Goal: Information Seeking & Learning: Learn about a topic

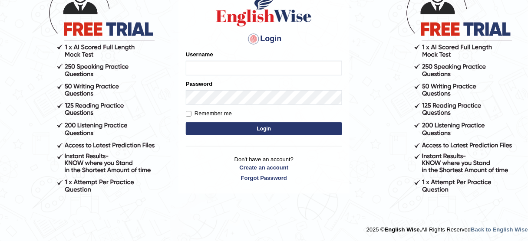
type input "susmitas_parramatta"
click at [255, 125] on button "Login" at bounding box center [264, 128] width 156 height 13
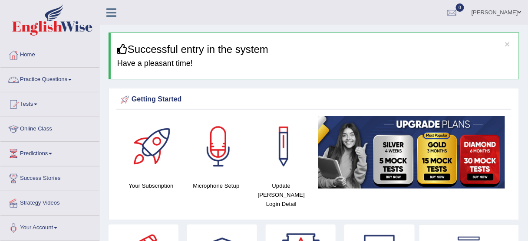
click at [66, 76] on link "Practice Questions" at bounding box center [49, 79] width 99 height 22
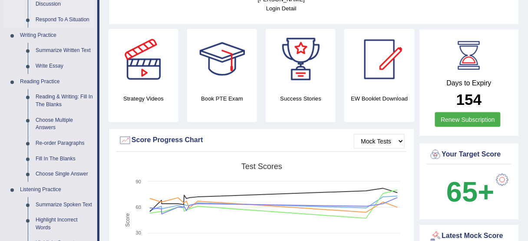
scroll to position [208, 0]
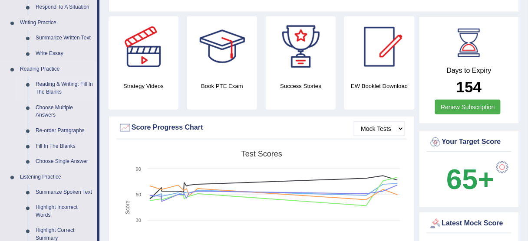
click at [63, 86] on link "Reading & Writing: Fill In The Blanks" at bounding box center [65, 88] width 66 height 23
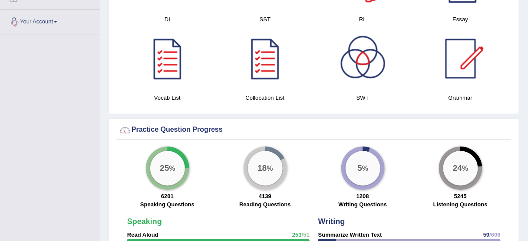
scroll to position [612, 0]
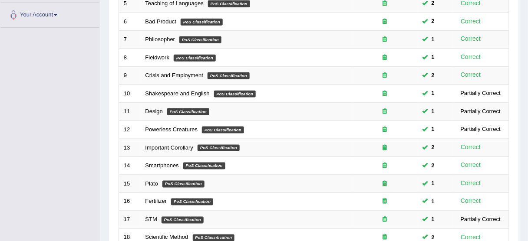
scroll to position [330, 0]
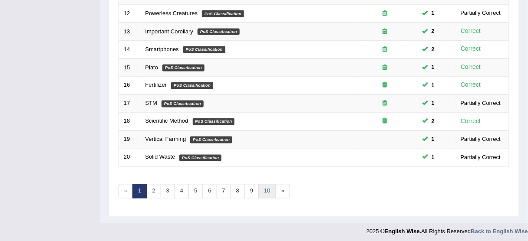
click at [265, 186] on link "10" at bounding box center [266, 192] width 17 height 14
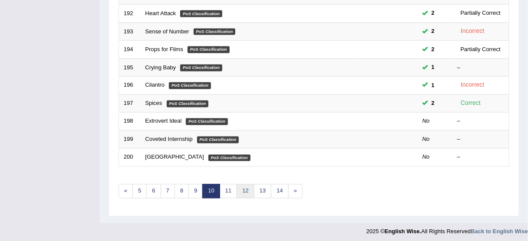
click at [239, 190] on link "12" at bounding box center [245, 192] width 17 height 14
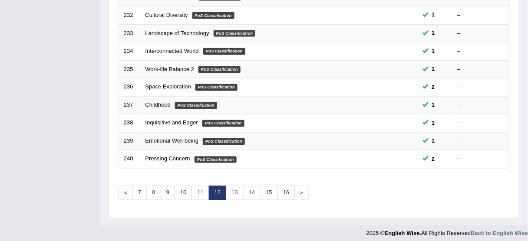
scroll to position [330, 0]
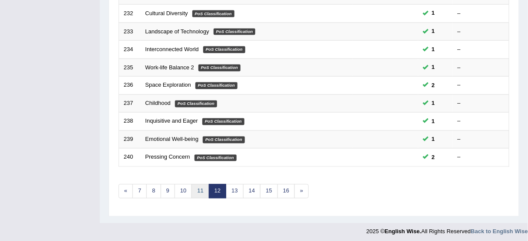
click at [199, 190] on link "11" at bounding box center [200, 192] width 17 height 14
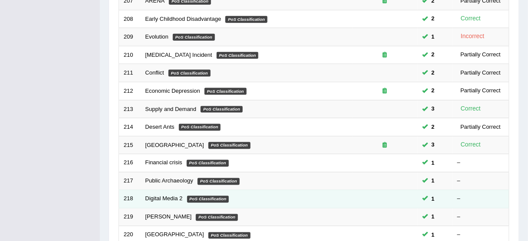
scroll to position [330, 0]
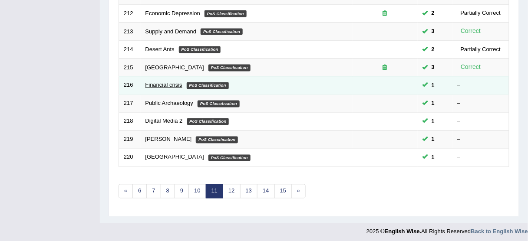
click at [162, 83] on link "Financial crisis" at bounding box center [163, 85] width 37 height 7
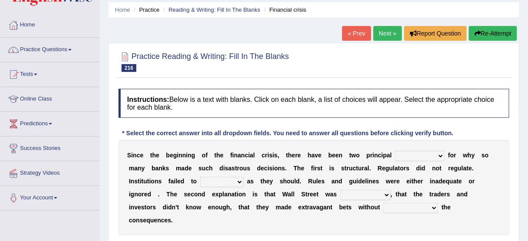
scroll to position [104, 0]
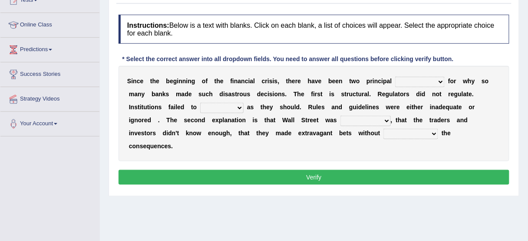
click at [429, 79] on select "explanations debates excuses examples" at bounding box center [420, 82] width 50 height 10
click at [436, 83] on select "explanations debates excuses examples" at bounding box center [420, 82] width 50 height 10
click at [419, 79] on select "explanations debates excuses examples" at bounding box center [420, 82] width 50 height 10
click at [422, 82] on select "explanations debates excuses examples" at bounding box center [420, 82] width 50 height 10
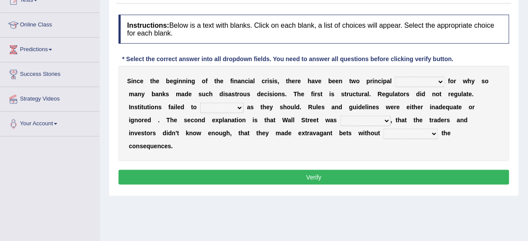
click at [422, 82] on select "explanations debates excuses examples" at bounding box center [420, 82] width 50 height 10
click at [432, 79] on select "explanations debates excuses examples" at bounding box center [420, 82] width 50 height 10
select select "explanations"
click at [395, 77] on select "explanations debates excuses examples" at bounding box center [420, 82] width 50 height 10
click at [228, 106] on select "function use stabilize maintain" at bounding box center [221, 108] width 43 height 10
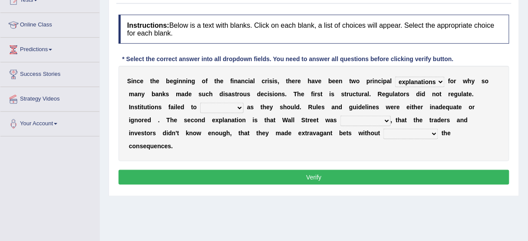
select select "maintain"
click at [200, 103] on select "function use stabilize maintain" at bounding box center [221, 108] width 43 height 10
click at [223, 108] on select "function use stabilize maintain" at bounding box center [221, 108] width 43 height 10
click at [367, 119] on select "rough rampant incompetent irresponsible" at bounding box center [365, 121] width 50 height 10
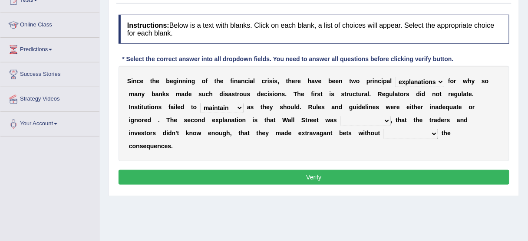
click at [367, 119] on select "rough rampant incompetent irresponsible" at bounding box center [365, 121] width 50 height 10
click at [368, 119] on select "rough rampant incompetent irresponsible" at bounding box center [365, 121] width 50 height 10
click at [368, 124] on select "rough rampant incompetent irresponsible" at bounding box center [365, 121] width 50 height 10
select select "rampant"
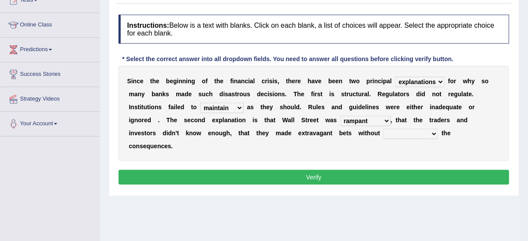
click at [340, 116] on select "rough rampant incompetent irresponsible" at bounding box center [365, 121] width 50 height 10
click at [383, 133] on select "counting understanding correcting valuing" at bounding box center [410, 134] width 55 height 10
select select "understanding"
click at [383, 129] on select "counting understanding correcting valuing" at bounding box center [410, 134] width 55 height 10
click at [368, 170] on button "Verify" at bounding box center [314, 177] width 391 height 15
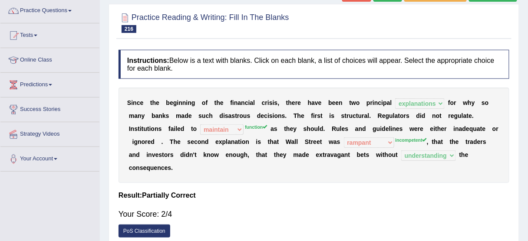
scroll to position [35, 0]
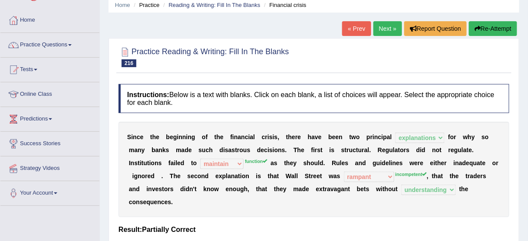
click at [383, 25] on link "Next »" at bounding box center [388, 28] width 29 height 15
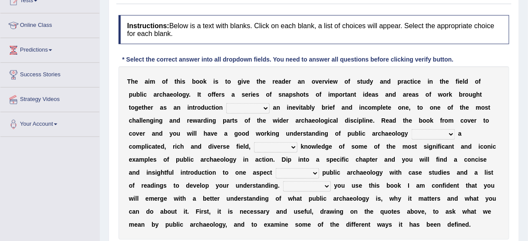
scroll to position [120, 0]
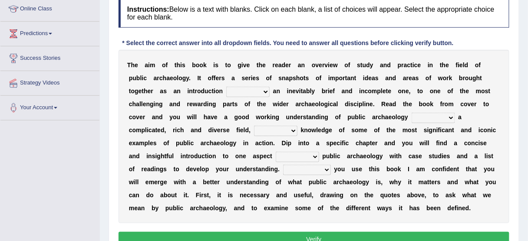
click at [261, 90] on select "because albeit unless despite" at bounding box center [247, 92] width 43 height 10
click at [280, 114] on b at bounding box center [280, 117] width 3 height 7
click at [256, 87] on select "because albeit unless despite" at bounding box center [247, 92] width 43 height 10
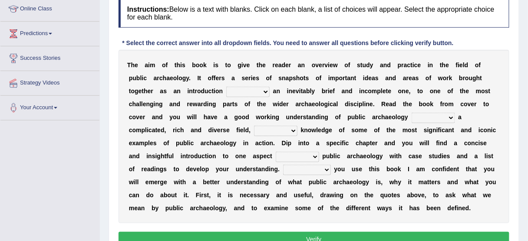
click at [256, 87] on select "because albeit unless despite" at bounding box center [247, 92] width 43 height 10
click at [226, 87] on select "because albeit unless despite" at bounding box center [247, 92] width 43 height 10
click at [246, 91] on select "because albeit unless despite" at bounding box center [247, 92] width 43 height 10
select select "unless"
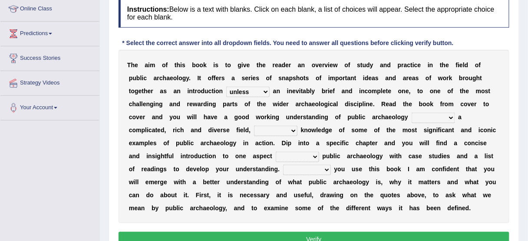
click at [226, 87] on select "because albeit unless despite" at bounding box center [247, 92] width 43 height 10
click at [456, 117] on b at bounding box center [456, 117] width 3 height 7
click at [449, 117] on select "for along with as" at bounding box center [433, 118] width 43 height 10
click at [412, 113] on select "for along with as" at bounding box center [433, 118] width 43 height 10
click at [423, 113] on select "for along with as" at bounding box center [433, 118] width 43 height 10
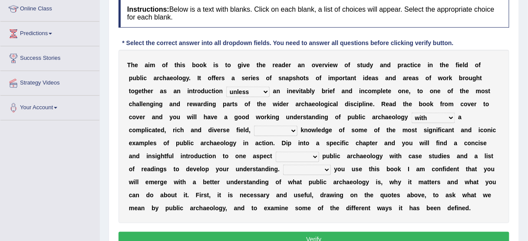
select select "as"
click at [412, 113] on select "for along with as" at bounding box center [433, 118] width 43 height 10
click at [283, 128] on select "despite of whatever as well as as though" at bounding box center [275, 131] width 43 height 10
select select "as well as"
click at [254, 126] on select "despite of whatever as well as as though" at bounding box center [275, 131] width 43 height 10
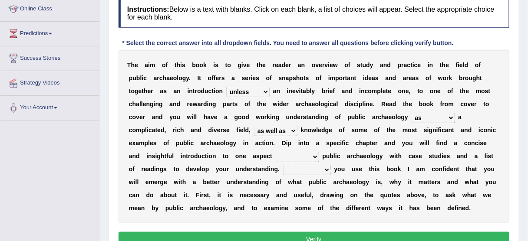
click at [283, 129] on select "despite of whatever as well as as though" at bounding box center [275, 131] width 43 height 10
click at [259, 88] on select "because albeit unless despite" at bounding box center [247, 92] width 43 height 10
click at [328, 101] on b "i" at bounding box center [329, 104] width 2 height 7
click at [288, 130] on select "despite of whatever as well as as though" at bounding box center [275, 131] width 43 height 10
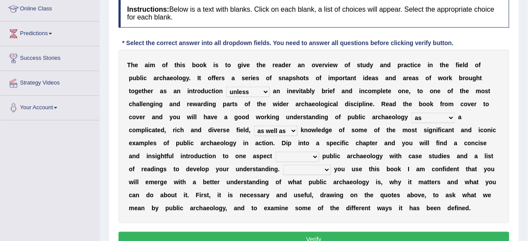
click at [175, 140] on b at bounding box center [173, 143] width 3 height 7
click at [271, 127] on select "despite of whatever as well as as though" at bounding box center [275, 131] width 43 height 10
click at [311, 143] on b at bounding box center [311, 143] width 3 height 7
click at [298, 154] on select "in on by of" at bounding box center [297, 157] width 43 height 10
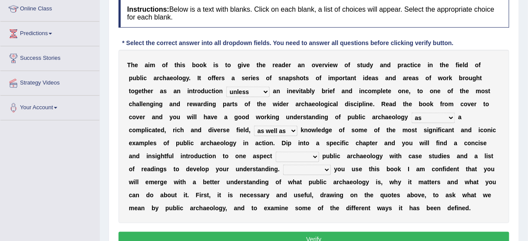
click at [298, 154] on select "in on by of" at bounding box center [297, 157] width 43 height 10
click at [276, 152] on select "in on by of" at bounding box center [297, 157] width 43 height 10
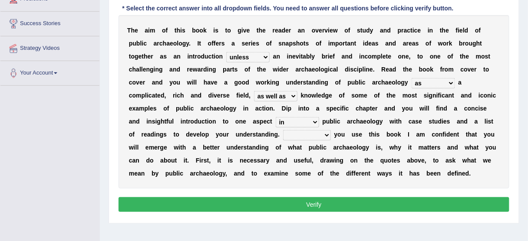
click at [299, 119] on select "in on by of" at bounding box center [297, 122] width 43 height 10
click at [294, 122] on select "in on by of" at bounding box center [297, 122] width 43 height 10
click at [294, 120] on select "in on by of" at bounding box center [297, 122] width 43 height 10
click at [276, 117] on select "in on by of" at bounding box center [297, 122] width 43 height 10
click at [299, 128] on div "T h e a i m o f t h i s b o o k i s t o g i v e t h e r e a d e r a n o v e r v…" at bounding box center [314, 102] width 391 height 174
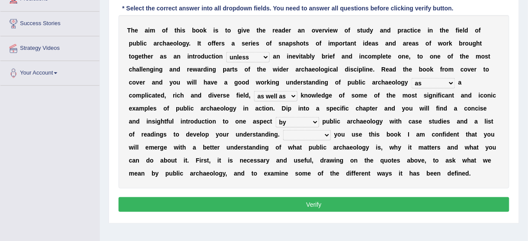
click at [299, 121] on select "in on by of" at bounding box center [297, 122] width 43 height 10
select select "of"
click at [276, 117] on select "in on by of" at bounding box center [297, 122] width 43 height 10
click at [301, 119] on select "in on by of" at bounding box center [297, 122] width 43 height 10
click at [276, 117] on select "in on by of" at bounding box center [297, 122] width 43 height 10
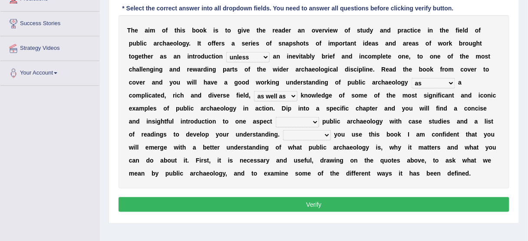
click at [316, 119] on select "in on by of" at bounding box center [297, 122] width 43 height 10
select select "of"
click at [276, 117] on select "in on by of" at bounding box center [297, 122] width 43 height 10
click at [308, 132] on select "Even That However Considering" at bounding box center [307, 135] width 48 height 10
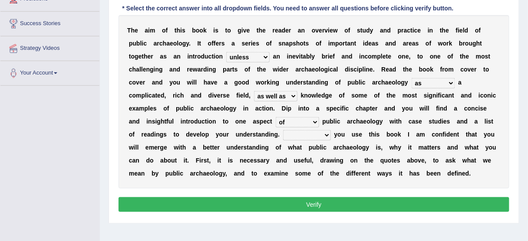
click at [308, 132] on select "Even That However Considering" at bounding box center [307, 135] width 48 height 10
click at [283, 130] on select "Even That However Considering" at bounding box center [307, 135] width 48 height 10
click at [300, 131] on select "Even That However Considering" at bounding box center [307, 135] width 48 height 10
select select "Even"
click at [283, 130] on select "Even That However Considering" at bounding box center [307, 135] width 48 height 10
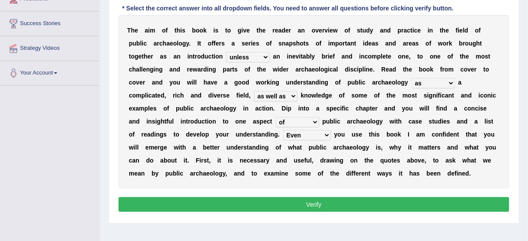
click at [302, 208] on button "Verify" at bounding box center [314, 205] width 391 height 15
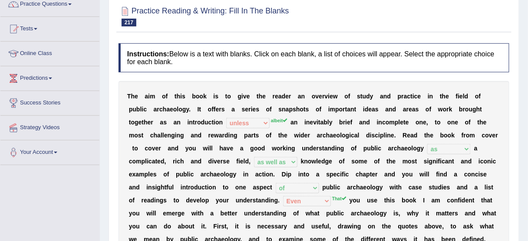
scroll to position [16, 0]
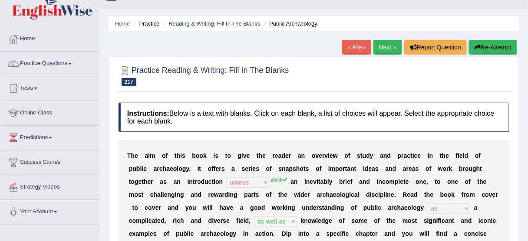
click at [377, 49] on link "Next »" at bounding box center [388, 47] width 29 height 15
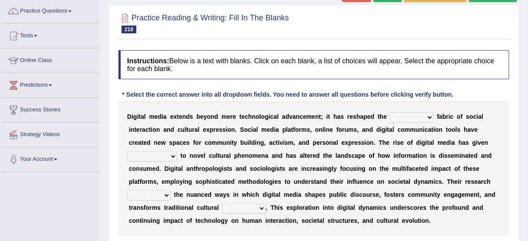
scroll to position [104, 0]
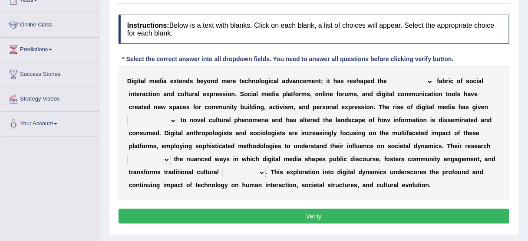
click at [426, 80] on select "very somehow somewhat both" at bounding box center [411, 82] width 43 height 10
select select "both"
click at [390, 77] on select "very somehow somewhat both" at bounding box center [411, 82] width 43 height 10
click at [167, 121] on select "movement sight development birth" at bounding box center [152, 121] width 50 height 10
select select "development"
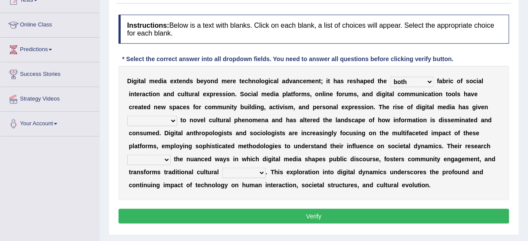
click at [127, 116] on select "movement sight development birth" at bounding box center [152, 121] width 50 height 10
click at [158, 160] on select "installs examines claims admits" at bounding box center [148, 160] width 43 height 10
click at [167, 158] on select "installs examines claims admits" at bounding box center [148, 160] width 43 height 10
click at [165, 162] on select "installs examines claims admits" at bounding box center [148, 160] width 43 height 10
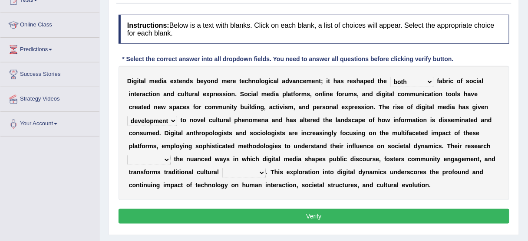
click at [165, 162] on select "installs examines claims admits" at bounding box center [148, 160] width 43 height 10
select select "claims"
click at [127, 155] on select "installs examines claims admits" at bounding box center [148, 160] width 43 height 10
click at [232, 171] on select "practices manuals cores comments" at bounding box center [243, 173] width 43 height 10
select select "practices"
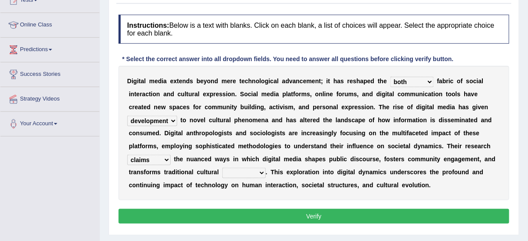
click at [222, 168] on select "practices manuals cores comments" at bounding box center [243, 173] width 43 height 10
click at [156, 156] on select "installs examines claims admits" at bounding box center [148, 160] width 43 height 10
select select "admits"
click at [127, 155] on select "installs examines claims admits" at bounding box center [148, 160] width 43 height 10
click at [210, 215] on button "Verify" at bounding box center [314, 216] width 391 height 15
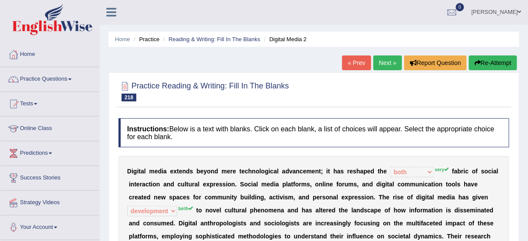
scroll to position [0, 0]
click at [486, 61] on button "Re-Attempt" at bounding box center [493, 63] width 48 height 15
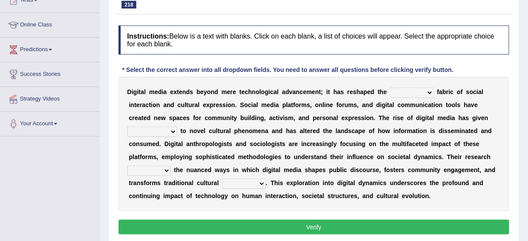
scroll to position [120, 0]
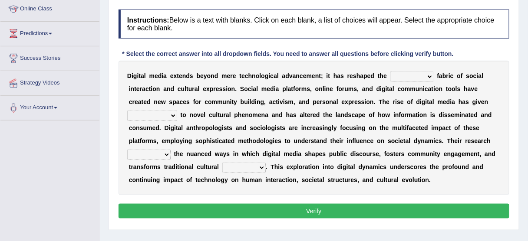
click at [397, 78] on select "very somehow somewhat both" at bounding box center [411, 77] width 43 height 10
select select "very"
click at [390, 72] on select "very somehow somewhat both" at bounding box center [411, 77] width 43 height 10
click at [163, 118] on select "movement sight development birth" at bounding box center [152, 116] width 50 height 10
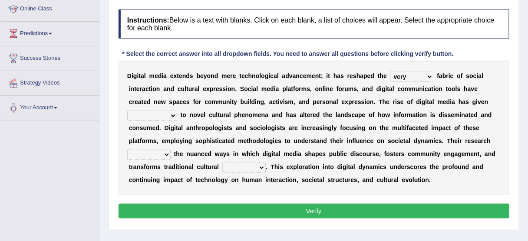
click at [164, 115] on select "movement sight development birth" at bounding box center [152, 116] width 50 height 10
select select "birth"
click at [127, 111] on select "movement sight development birth" at bounding box center [152, 116] width 50 height 10
click at [164, 152] on select "installs examines claims admits" at bounding box center [148, 155] width 43 height 10
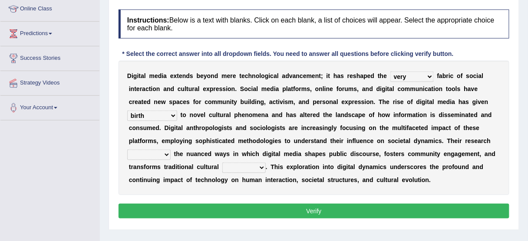
click at [164, 152] on select "installs examines claims admits" at bounding box center [148, 155] width 43 height 10
select select "examines"
click at [127, 150] on select "installs examines claims admits" at bounding box center [148, 155] width 43 height 10
click at [246, 166] on select "practices manuals cores comments" at bounding box center [243, 168] width 43 height 10
select select "practices"
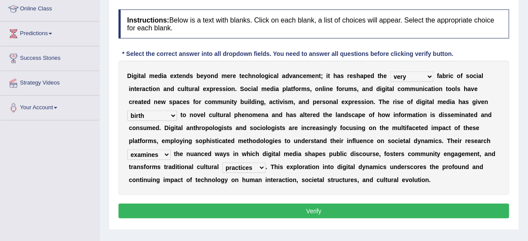
click at [222, 163] on select "practices manuals cores comments" at bounding box center [243, 168] width 43 height 10
click at [283, 208] on button "Verify" at bounding box center [314, 211] width 391 height 15
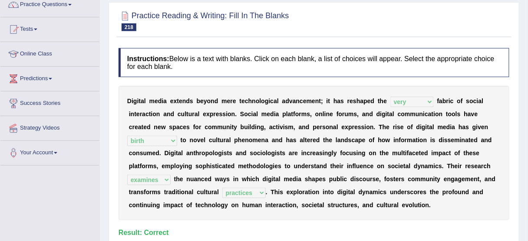
scroll to position [16, 0]
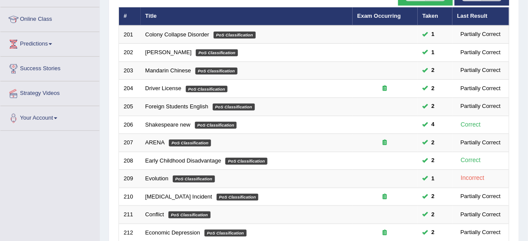
scroll to position [52, 0]
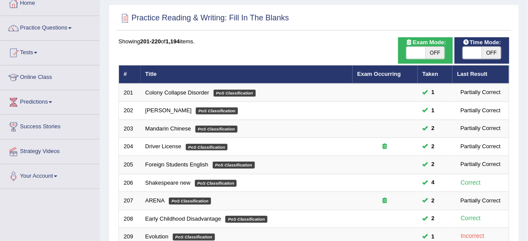
click at [467, 51] on span at bounding box center [472, 53] width 19 height 12
click at [474, 52] on span at bounding box center [472, 53] width 19 height 12
checkbox input "true"
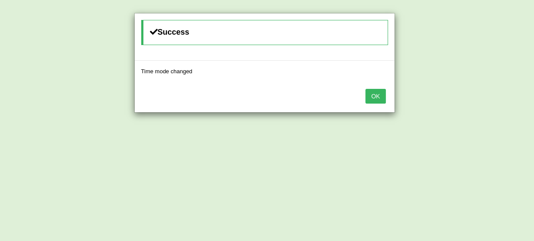
click at [375, 98] on button "OK" at bounding box center [375, 96] width 20 height 15
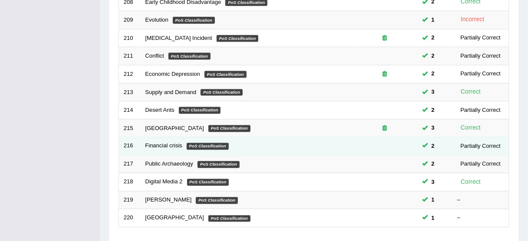
scroll to position [330, 0]
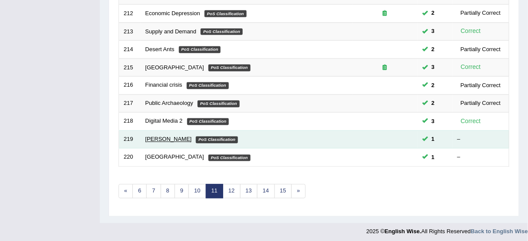
click at [169, 136] on link "David Thorne" at bounding box center [168, 139] width 46 height 7
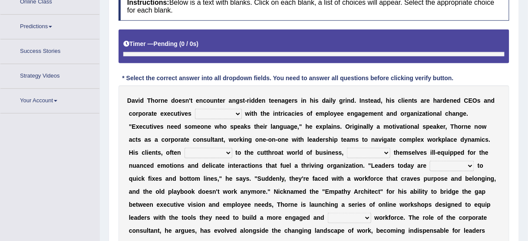
scroll to position [158, 0]
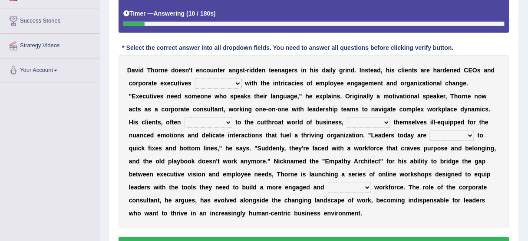
click at [228, 81] on select "mastering subscribing grappling disputing" at bounding box center [218, 84] width 47 height 10
select select "disputing"
click at [195, 79] on select "mastering subscribing grappling disputing" at bounding box center [218, 84] width 47 height 10
click at [221, 120] on select "applicable immune accustomed allergic" at bounding box center [209, 123] width 48 height 10
click at [185, 118] on select "applicable immune accustomed allergic" at bounding box center [209, 123] width 48 height 10
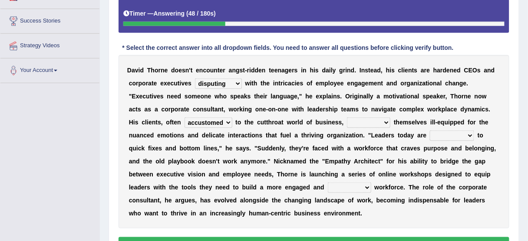
click at [357, 119] on select "assure note find seem" at bounding box center [368, 123] width 43 height 10
click at [214, 121] on select "applicable immune accustomed allergic" at bounding box center [209, 123] width 48 height 10
click at [221, 122] on select "applicable immune accustomed allergic" at bounding box center [209, 123] width 48 height 10
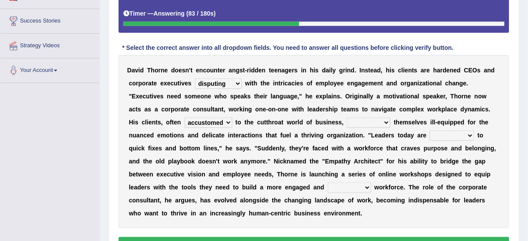
click at [221, 122] on select "applicable immune accustomed allergic" at bounding box center [209, 123] width 48 height 10
select select "applicable"
click at [185, 118] on select "applicable immune accustomed allergic" at bounding box center [209, 123] width 48 height 10
click at [366, 121] on select "assure note find seem" at bounding box center [368, 123] width 43 height 10
click at [347, 118] on select "assure note find seem" at bounding box center [368, 123] width 43 height 10
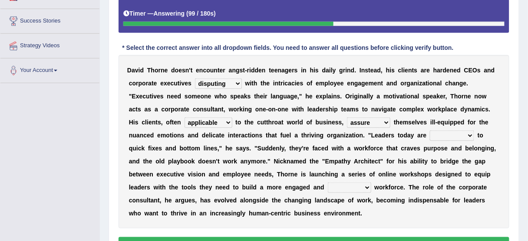
click at [372, 118] on select "assure note find seem" at bounding box center [368, 123] width 43 height 10
click at [347, 118] on select "assure note find seem" at bounding box center [368, 123] width 43 height 10
click at [366, 125] on select "assure note find seem" at bounding box center [368, 123] width 43 height 10
select select "seem"
click at [347, 118] on select "assure note find seem" at bounding box center [368, 123] width 43 height 10
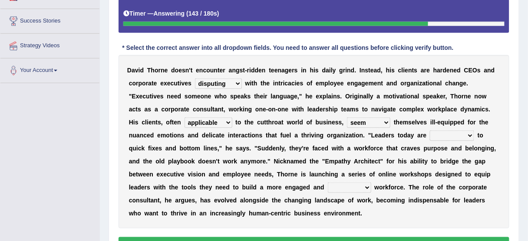
click at [371, 120] on select "assure note find seem" at bounding box center [368, 123] width 43 height 10
click at [368, 123] on select "assure note find seem" at bounding box center [368, 123] width 43 height 10
click at [449, 142] on div "D a v i d T h o r n e d o e s n ' t e n c o u n t e r a n g s t - r i d d e n t…" at bounding box center [314, 142] width 391 height 174
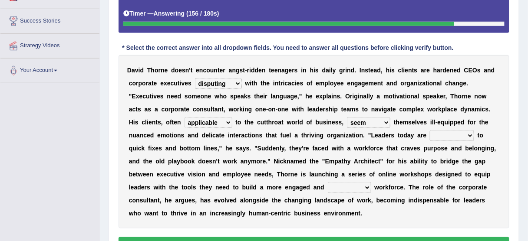
click at [453, 139] on select "to use using used being used" at bounding box center [452, 136] width 44 height 10
select select "using"
click at [430, 131] on select "to use using used being used" at bounding box center [452, 136] width 44 height 10
click at [453, 139] on select "to use using used being used" at bounding box center [452, 136] width 44 height 10
click at [453, 138] on select "to use using used being used" at bounding box center [452, 136] width 44 height 10
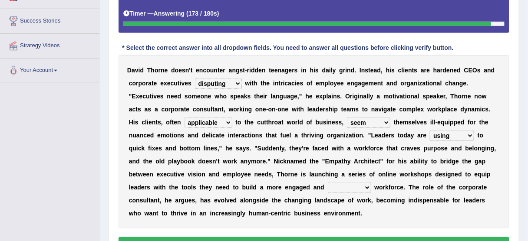
click at [453, 138] on select "to use using used being used" at bounding box center [452, 136] width 44 height 10
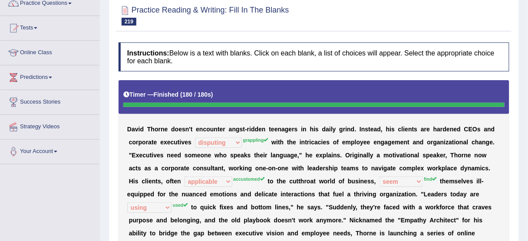
scroll to position [53, 0]
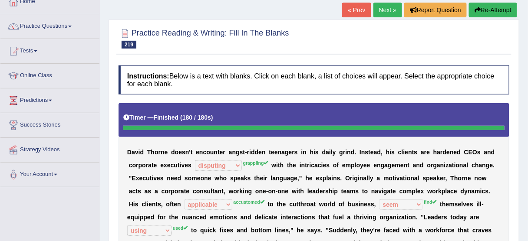
click at [509, 13] on button "Re-Attempt" at bounding box center [493, 10] width 48 height 15
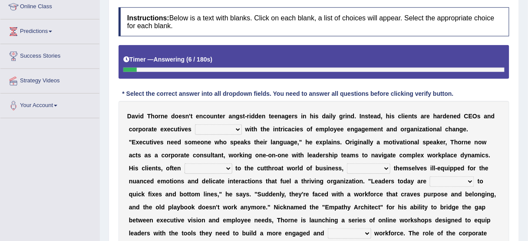
scroll to position [123, 0]
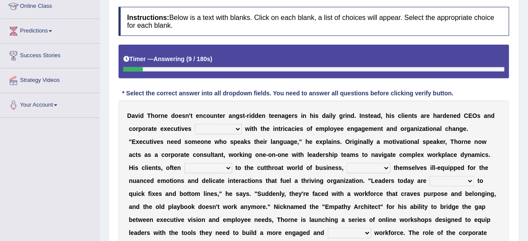
click at [238, 127] on select "mastering subscribing grappling disputing" at bounding box center [218, 129] width 47 height 10
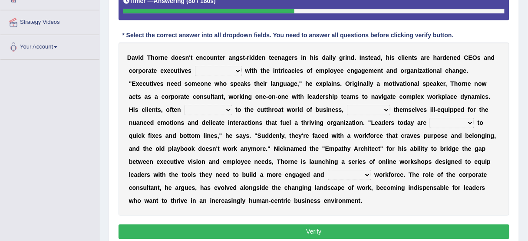
scroll to position [192, 0]
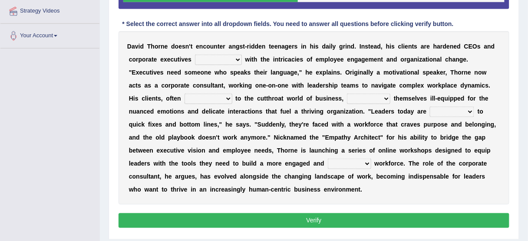
click at [227, 57] on select "mastering subscribing grappling disputing" at bounding box center [218, 60] width 47 height 10
select select "grappling"
click at [195, 55] on select "mastering subscribing grappling disputing" at bounding box center [218, 60] width 47 height 10
click at [218, 97] on select "applicable immune accustomed allergic" at bounding box center [209, 99] width 48 height 10
click at [226, 95] on select "applicable immune accustomed allergic" at bounding box center [209, 99] width 48 height 10
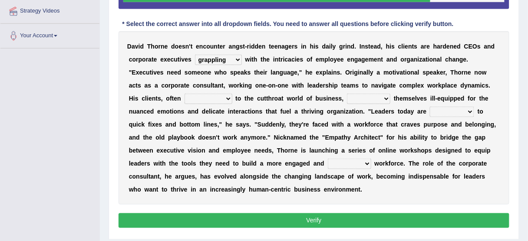
select select "accustomed"
click at [185, 94] on select "applicable immune accustomed allergic" at bounding box center [209, 99] width 48 height 10
click at [360, 95] on select "assure note find seem" at bounding box center [368, 99] width 43 height 10
select select "find"
click at [347, 94] on select "assure note find seem" at bounding box center [368, 99] width 43 height 10
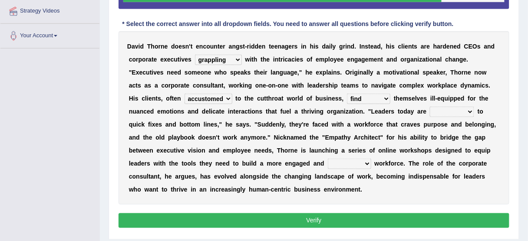
click at [453, 110] on select "to use using used being used" at bounding box center [452, 112] width 44 height 10
select select "used"
click at [430, 107] on select "to use using used being used" at bounding box center [452, 112] width 44 height 10
click at [344, 164] on select "extensive beneficial productive directive" at bounding box center [349, 164] width 43 height 10
select select "productive"
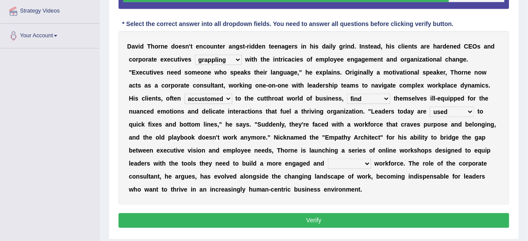
click at [328, 159] on select "extensive beneficial productive directive" at bounding box center [349, 164] width 43 height 10
click at [365, 161] on select "extensive beneficial productive directive" at bounding box center [349, 164] width 43 height 10
click at [453, 107] on select "to use using used being used" at bounding box center [452, 112] width 44 height 10
click at [378, 95] on select "assure note find seem" at bounding box center [368, 99] width 43 height 10
select select "seem"
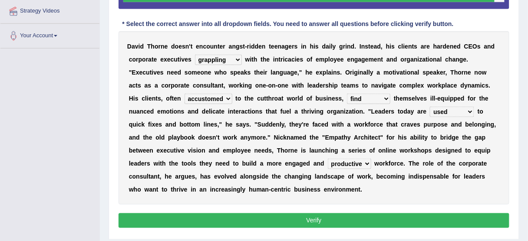
click at [347, 94] on select "assure note find seem" at bounding box center [368, 99] width 43 height 10
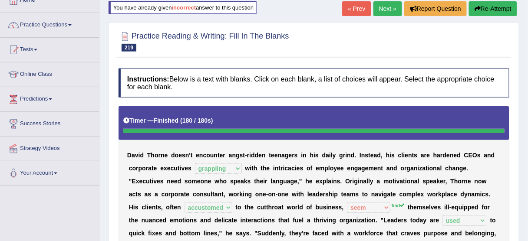
scroll to position [53, 0]
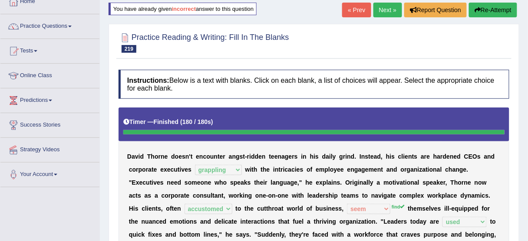
click at [390, 9] on link "Next »" at bounding box center [388, 10] width 29 height 15
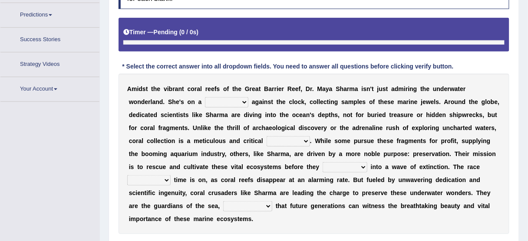
scroll to position [158, 0]
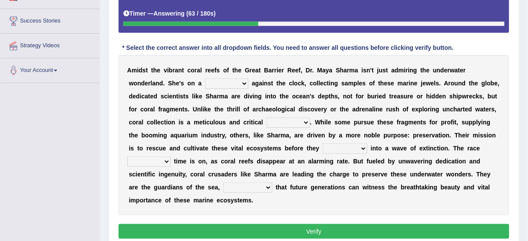
click at [233, 83] on select "debate work trouble mission" at bounding box center [226, 84] width 43 height 10
select select "work"
click at [205, 79] on select "debate work trouble mission" at bounding box center [226, 84] width 43 height 10
click at [223, 83] on select "debate work trouble mission" at bounding box center [226, 84] width 43 height 10
click at [310, 83] on b "c" at bounding box center [311, 83] width 3 height 7
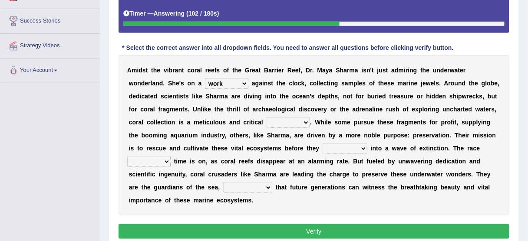
click at [304, 119] on select "endeavor resource layer purchase" at bounding box center [288, 123] width 43 height 10
click at [231, 79] on select "debate work trouble mission" at bounding box center [226, 84] width 43 height 10
click at [295, 118] on select "endeavor resource layer purchase" at bounding box center [288, 123] width 43 height 10
click at [295, 113] on div "A m i d s t t h e v i b r a n t c o r a l r e e f s o f t h e G r e a t B a r r…" at bounding box center [314, 135] width 391 height 161
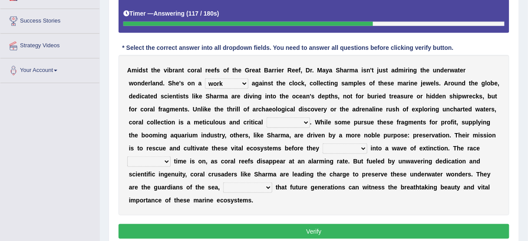
click at [295, 115] on div "A m i d s t t h e v i b r a n t c o r a l r e e f s o f t h e G r e a t B a r r…" at bounding box center [314, 135] width 391 height 161
click at [297, 122] on select "endeavor resource layer purchase" at bounding box center [288, 123] width 43 height 10
select select "resource"
click at [267, 118] on select "endeavor resource layer purchase" at bounding box center [288, 123] width 43 height 10
click at [339, 150] on select "affect experiment whisper vanish" at bounding box center [345, 149] width 45 height 10
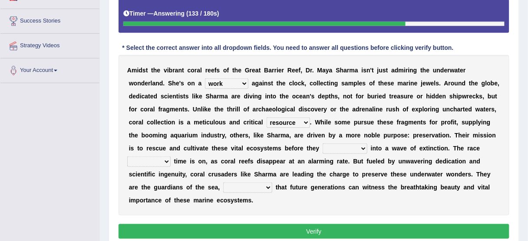
select select "vanish"
click at [323, 144] on select "affect experiment whisper vanish" at bounding box center [345, 149] width 45 height 10
click at [339, 147] on select "affect experiment whisper vanish" at bounding box center [345, 149] width 45 height 10
click at [172, 161] on b at bounding box center [172, 161] width 3 height 7
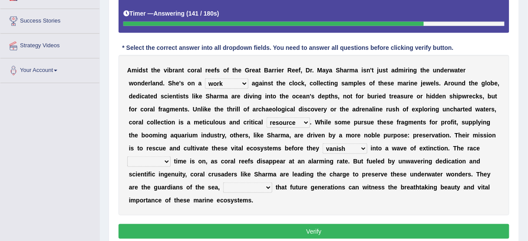
click at [168, 159] on select "against through into over" at bounding box center [148, 162] width 43 height 10
click at [167, 157] on select "against through into over" at bounding box center [148, 162] width 43 height 10
select select "into"
click at [127, 157] on select "against through into over" at bounding box center [148, 162] width 43 height 10
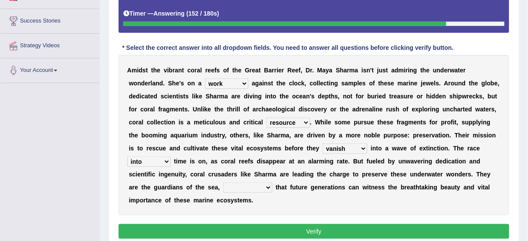
click at [245, 184] on select "ensuring ensured by ensuring that ensured" at bounding box center [247, 188] width 49 height 10
click at [246, 185] on select "ensuring ensured by ensuring that ensured" at bounding box center [247, 188] width 49 height 10
select select "ensuring"
click at [223, 183] on select "ensuring ensured by ensuring that ensured" at bounding box center [247, 188] width 49 height 10
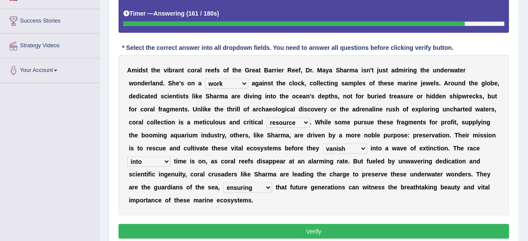
click at [159, 159] on select "against through into over" at bounding box center [148, 162] width 43 height 10
click at [127, 157] on select "against through into over" at bounding box center [148, 162] width 43 height 10
click at [160, 162] on select "against through into over" at bounding box center [148, 162] width 43 height 10
click at [127, 157] on select "against through into over" at bounding box center [148, 162] width 43 height 10
click at [144, 159] on select "against through into over" at bounding box center [148, 162] width 43 height 10
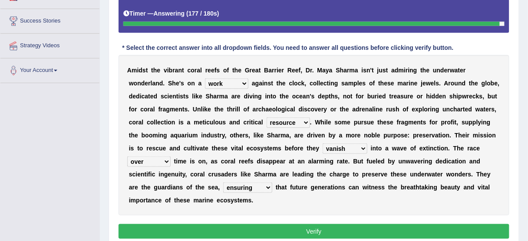
select select "into"
click at [127, 157] on select "against through into over" at bounding box center [148, 162] width 43 height 10
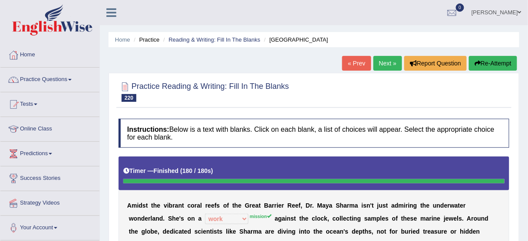
scroll to position [0, 0]
click at [481, 64] on button "Re-Attempt" at bounding box center [493, 63] width 48 height 15
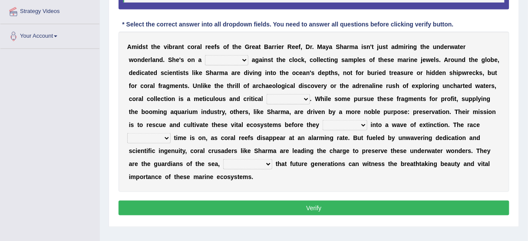
scroll to position [180, 0]
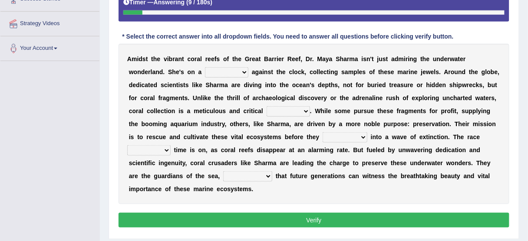
click at [235, 67] on select "debate work trouble mission" at bounding box center [226, 72] width 43 height 10
select select "mission"
click at [205, 67] on select "debate work trouble mission" at bounding box center [226, 72] width 43 height 10
click at [227, 73] on select "debate work trouble mission" at bounding box center [226, 72] width 43 height 10
click at [205, 67] on select "debate work trouble mission" at bounding box center [226, 72] width 43 height 10
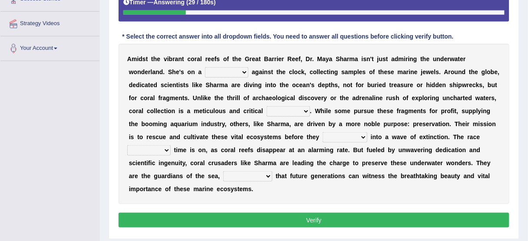
click at [228, 72] on select "debate work trouble mission" at bounding box center [226, 72] width 43 height 10
click at [205, 67] on select "debate work trouble mission" at bounding box center [226, 72] width 43 height 10
click at [232, 64] on div "A m i d s t t h e v i b r a n t c o r a l r e e f s o f t h e G r e a t B a r r…" at bounding box center [314, 124] width 391 height 161
click at [237, 72] on select "debate work trouble mission" at bounding box center [226, 72] width 43 height 10
select select "mission"
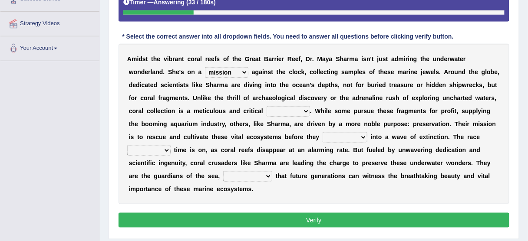
click at [205, 67] on select "debate work trouble mission" at bounding box center [226, 72] width 43 height 10
click at [296, 110] on select "endeavor resource layer purchase" at bounding box center [288, 111] width 43 height 10
select select "endeavor"
click at [267, 106] on select "endeavor resource layer purchase" at bounding box center [288, 111] width 43 height 10
click at [163, 146] on select "against through into over" at bounding box center [148, 150] width 43 height 10
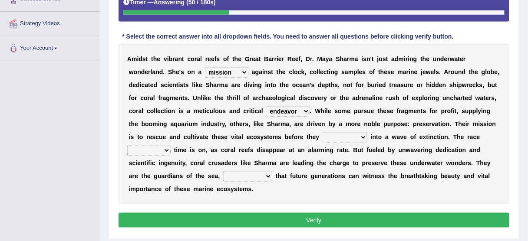
click at [348, 142] on div "A m i d s t t h e v i b r a n t c o r a l r e e f s o f t h e G r e a t B a r r…" at bounding box center [314, 124] width 391 height 161
click at [344, 139] on select "affect experiment whisper vanish" at bounding box center [345, 137] width 45 height 10
select select "vanish"
click at [323, 132] on select "affect experiment whisper vanish" at bounding box center [345, 137] width 45 height 10
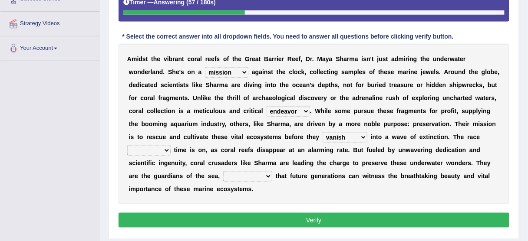
click at [161, 148] on select "against through into over" at bounding box center [148, 150] width 43 height 10
select select "against"
click at [127, 145] on select "against through into over" at bounding box center [148, 150] width 43 height 10
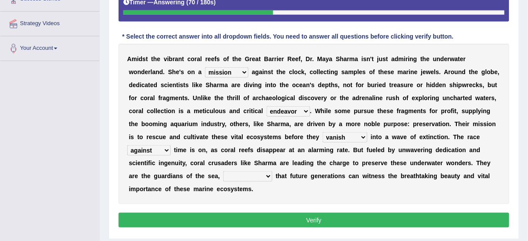
click at [263, 178] on select "ensuring ensured by ensuring that ensured" at bounding box center [247, 177] width 49 height 10
select select "ensuring"
click at [223, 172] on select "ensuring ensured by ensuring that ensured" at bounding box center [247, 177] width 49 height 10
click at [301, 215] on button "Verify" at bounding box center [314, 220] width 391 height 15
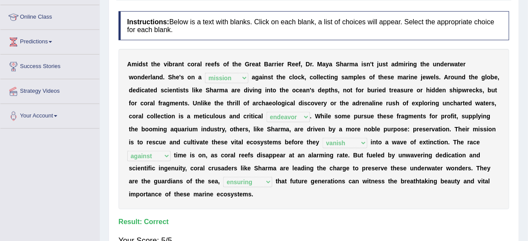
scroll to position [41, 0]
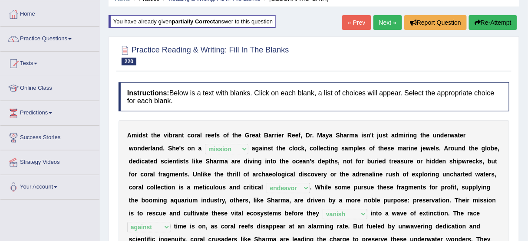
click at [380, 25] on link "Next »" at bounding box center [388, 22] width 29 height 15
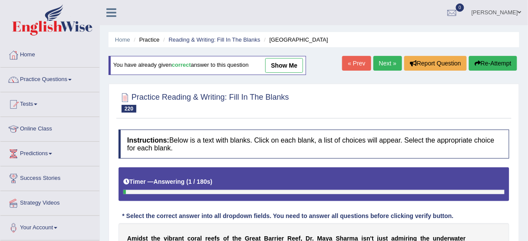
click at [386, 58] on link "Next »" at bounding box center [388, 63] width 29 height 15
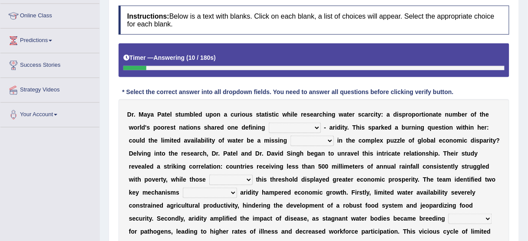
scroll to position [158, 0]
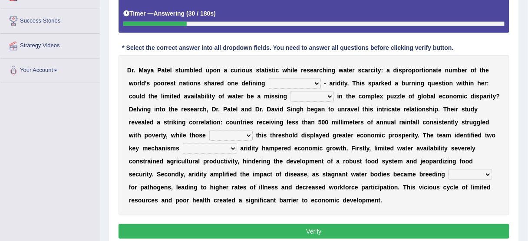
click at [286, 82] on select "economy rhythm characteristic sequence" at bounding box center [295, 84] width 52 height 10
select select "rhythm"
click at [269, 79] on select "economy rhythm characteristic sequence" at bounding box center [295, 84] width 52 height 10
click at [307, 96] on select "piece impact import window" at bounding box center [312, 97] width 43 height 10
click at [291, 92] on select "piece impact import window" at bounding box center [312, 97] width 43 height 10
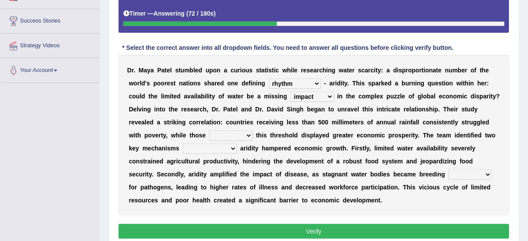
click at [311, 97] on select "piece impact import window" at bounding box center [312, 97] width 43 height 10
select select "window"
click at [291, 92] on select "piece impact import window" at bounding box center [312, 97] width 43 height 10
click at [317, 82] on select "economy rhythm characteristic sequence" at bounding box center [295, 84] width 52 height 10
click at [315, 85] on select "economy rhythm characteristic sequence" at bounding box center [295, 84] width 52 height 10
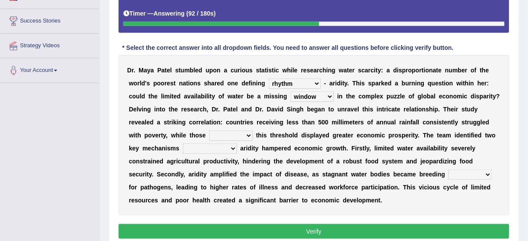
click at [309, 81] on select "economy rhythm characteristic sequence" at bounding box center [295, 84] width 52 height 10
select select "characteristic"
click at [269, 79] on select "economy rhythm characteristic sequence" at bounding box center [295, 84] width 52 height 10
click at [231, 135] on select "persisting switching exceeding scoring" at bounding box center [230, 136] width 43 height 10
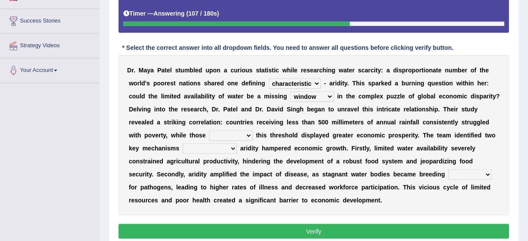
click at [231, 131] on select "persisting switching exceeding scoring" at bounding box center [230, 136] width 43 height 10
click at [291, 161] on b "e" at bounding box center [291, 161] width 3 height 7
click at [233, 150] on select "by them in that of those through which" at bounding box center [210, 149] width 54 height 10
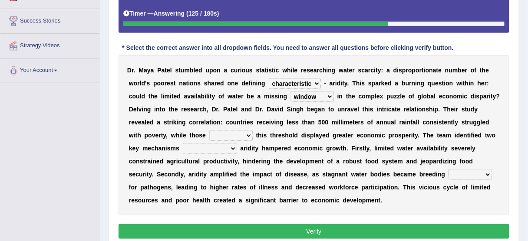
click at [233, 150] on select "by them in that of those through which" at bounding box center [210, 149] width 54 height 10
click at [240, 132] on select "persisting switching exceeding scoring" at bounding box center [230, 136] width 43 height 10
select select "scoring"
click at [209, 131] on select "persisting switching exceeding scoring" at bounding box center [230, 136] width 43 height 10
click at [215, 149] on select "by them in that of those through which" at bounding box center [210, 149] width 54 height 10
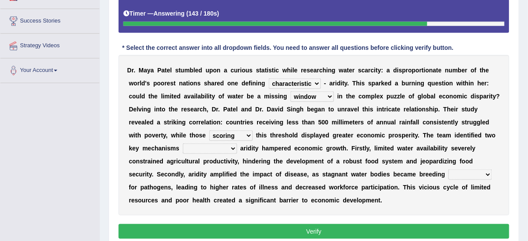
click at [215, 149] on select "by them in that of those through which" at bounding box center [210, 149] width 54 height 10
select select "of those"
click at [183, 144] on select "by them in that of those through which" at bounding box center [210, 149] width 54 height 10
click at [214, 146] on select "by them in that of those through which" at bounding box center [210, 149] width 54 height 10
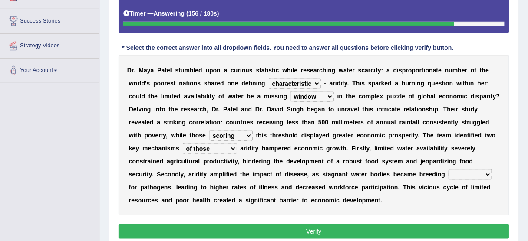
click at [214, 147] on select "by them in that of those through which" at bounding box center [210, 149] width 54 height 10
click at [449, 175] on select "targets grounds equations seas" at bounding box center [470, 175] width 43 height 10
click at [449, 170] on select "targets grounds equations seas" at bounding box center [470, 175] width 43 height 10
click at [449, 174] on select "targets grounds equations seas" at bounding box center [470, 175] width 43 height 10
select select "targets"
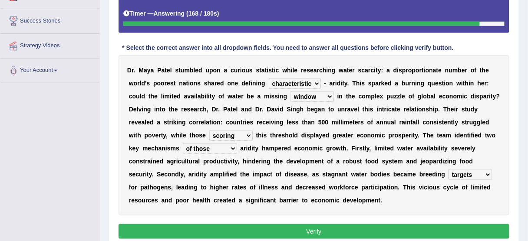
click at [449, 170] on select "targets grounds equations seas" at bounding box center [470, 175] width 43 height 10
click at [218, 146] on select "by them in that of those through which" at bounding box center [210, 149] width 54 height 10
select select "in that"
click at [183, 144] on select "by them in that of those through which" at bounding box center [210, 149] width 54 height 10
click at [204, 148] on div "D r . M a y a P a t e l s t u m b l e d u p o n a c u r i o u s s t a t i s t i…" at bounding box center [314, 135] width 391 height 161
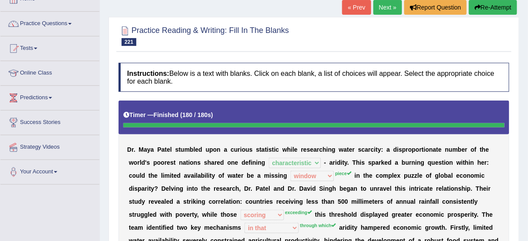
scroll to position [0, 0]
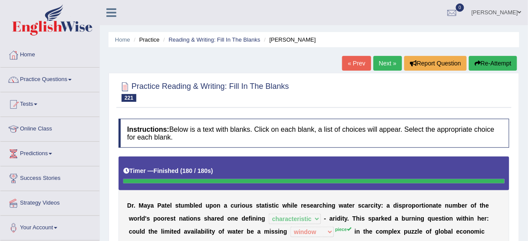
click at [505, 66] on button "Re-Attempt" at bounding box center [493, 63] width 48 height 15
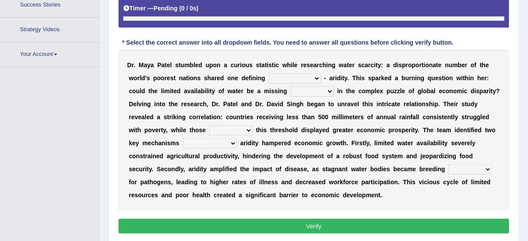
scroll to position [204, 0]
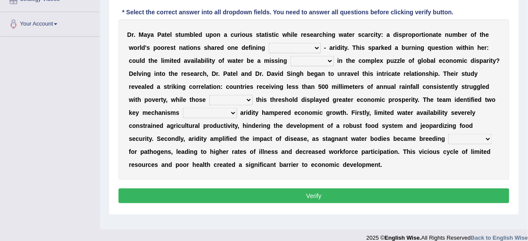
click at [295, 45] on select "economy rhythm characteristic sequence" at bounding box center [295, 48] width 52 height 10
select select "characteristic"
click at [269, 43] on select "economy rhythm characteristic sequence" at bounding box center [295, 48] width 52 height 10
click at [312, 56] on select "piece impact import window" at bounding box center [312, 61] width 43 height 10
select select "piece"
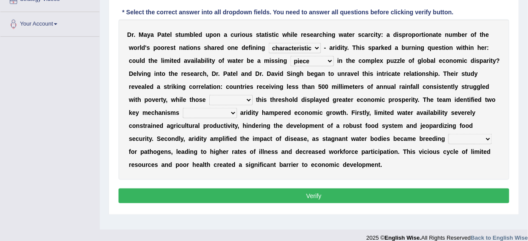
click at [291, 56] on select "piece impact import window" at bounding box center [312, 61] width 43 height 10
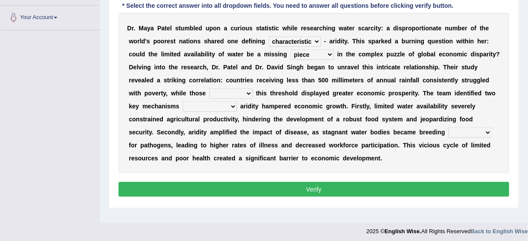
scroll to position [215, 0]
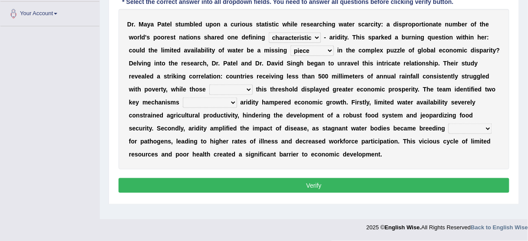
click at [235, 90] on select "persisting switching exceeding scoring" at bounding box center [230, 90] width 43 height 10
select select "exceeding"
click at [209, 85] on select "persisting switching exceeding scoring" at bounding box center [230, 90] width 43 height 10
click at [222, 103] on select "by them in that of those through which" at bounding box center [210, 103] width 54 height 10
click at [219, 105] on select "by them in that of those through which" at bounding box center [210, 103] width 54 height 10
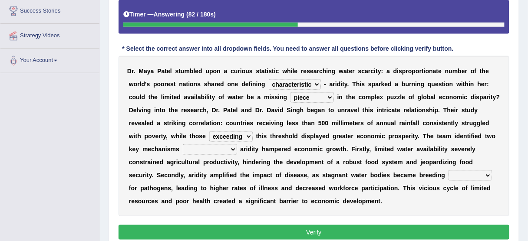
scroll to position [180, 0]
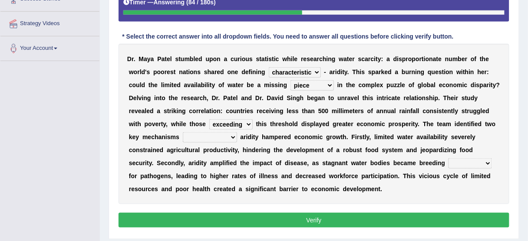
click at [224, 135] on select "by them in that of those through which" at bounding box center [210, 137] width 54 height 10
select select "through which"
click at [183, 132] on select "by them in that of those through which" at bounding box center [210, 137] width 54 height 10
click at [449, 161] on select "targets grounds equations seas" at bounding box center [470, 164] width 43 height 10
select select "grounds"
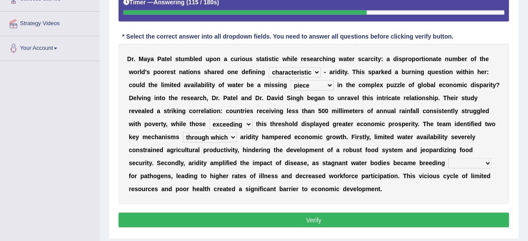
click at [449, 159] on select "targets grounds equations seas" at bounding box center [470, 164] width 43 height 10
click at [424, 220] on button "Verify" at bounding box center [314, 220] width 391 height 15
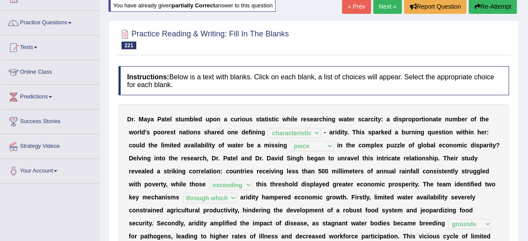
scroll to position [41, 0]
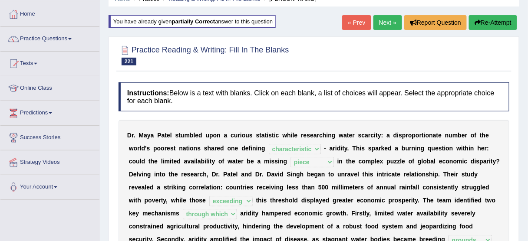
click at [389, 20] on link "Next »" at bounding box center [388, 22] width 29 height 15
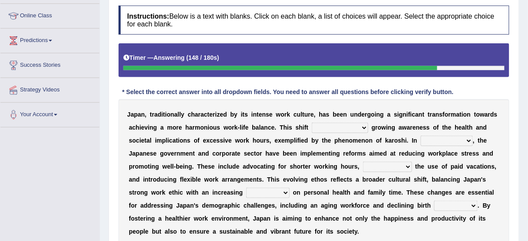
scroll to position [79, 0]
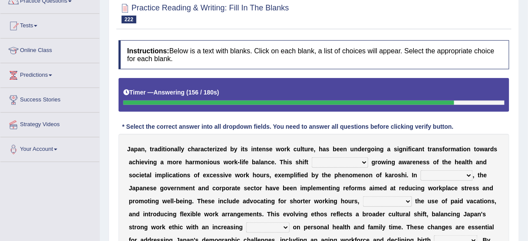
click at [359, 159] on select "is driven by is driven driven by which is driven" at bounding box center [340, 163] width 56 height 10
select select "is driven by"
click at [312, 158] on select "is driven by is driven driven by which is driven" at bounding box center [340, 163] width 56 height 10
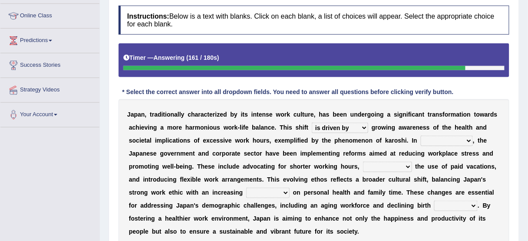
click at [443, 140] on select "consideration difference regard response" at bounding box center [447, 141] width 52 height 10
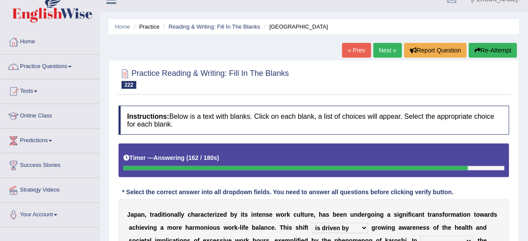
scroll to position [9, 0]
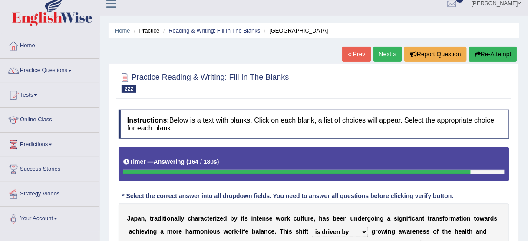
click at [489, 53] on button "Re-Attempt" at bounding box center [493, 54] width 48 height 15
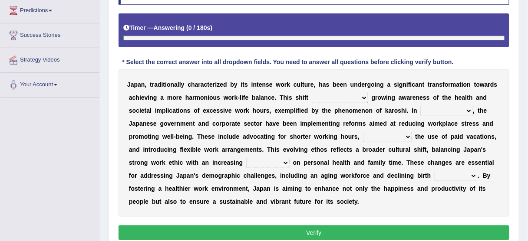
scroll to position [155, 0]
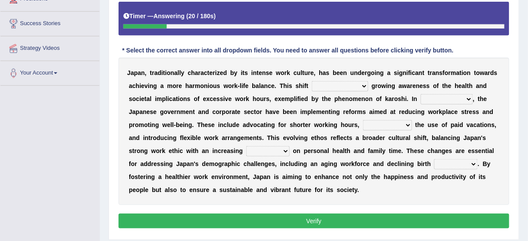
click at [327, 85] on select "is driven by is driven driven by which is driven" at bounding box center [340, 86] width 56 height 10
select select "is driven by"
click at [312, 81] on select "is driven by is driven driven by which is driven" at bounding box center [340, 86] width 56 height 10
click at [433, 96] on select "consideration difference regard response" at bounding box center [447, 99] width 52 height 10
click at [421, 94] on select "consideration difference regard response" at bounding box center [447, 99] width 52 height 10
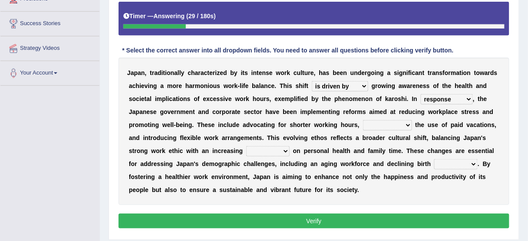
click at [442, 97] on select "consideration difference regard response" at bounding box center [447, 99] width 52 height 10
click at [443, 97] on select "consideration difference regard response" at bounding box center [447, 99] width 52 height 10
click at [442, 97] on select "consideration difference regard response" at bounding box center [447, 99] width 52 height 10
select select "regard"
click at [421, 94] on select "consideration difference regard response" at bounding box center [447, 99] width 52 height 10
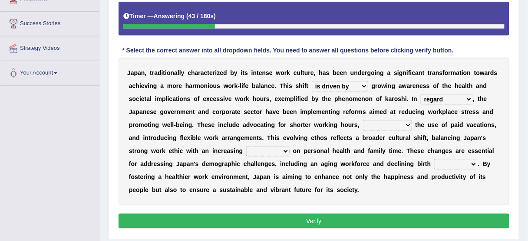
click at [383, 122] on select "persuading retiring posing encouraging" at bounding box center [387, 125] width 49 height 10
click at [387, 126] on select "persuading retiring posing encouraging" at bounding box center [387, 125] width 49 height 10
select select "encouraging"
click at [363, 120] on select "persuading retiring posing encouraging" at bounding box center [387, 125] width 49 height 10
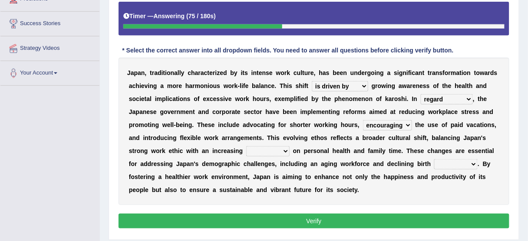
click at [394, 122] on select "persuading retiring posing encouraging" at bounding box center [387, 125] width 49 height 10
click at [286, 149] on select "omission prospect code emphasis" at bounding box center [267, 151] width 43 height 10
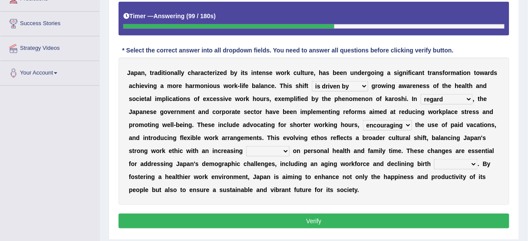
select select "prospect"
click at [246, 146] on select "omission prospect code emphasis" at bounding box center [267, 151] width 43 height 10
click at [450, 163] on select "examples impacts models rates" at bounding box center [455, 164] width 43 height 10
select select "rates"
click at [434, 159] on select "examples impacts models rates" at bounding box center [455, 164] width 43 height 10
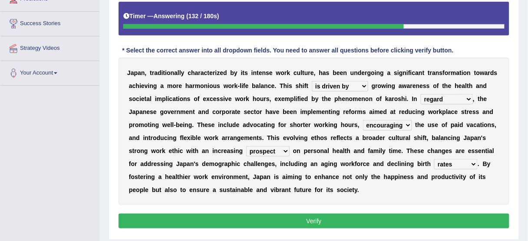
click at [387, 126] on select "persuading retiring posing encouraging" at bounding box center [387, 125] width 49 height 10
click at [363, 120] on select "persuading retiring posing encouraging" at bounding box center [387, 125] width 49 height 10
click at [390, 122] on select "persuading retiring posing encouraging" at bounding box center [387, 125] width 49 height 10
click at [363, 120] on select "persuading retiring posing encouraging" at bounding box center [387, 125] width 49 height 10
click at [395, 124] on select "persuading retiring posing encouraging" at bounding box center [387, 125] width 49 height 10
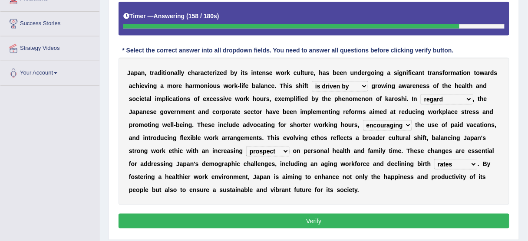
select select "posing"
click at [363, 120] on select "persuading retiring posing encouraging" at bounding box center [387, 125] width 49 height 10
click at [278, 149] on select "omission prospect code emphasis" at bounding box center [267, 151] width 43 height 10
click at [277, 149] on select "omission prospect code emphasis" at bounding box center [267, 151] width 43 height 10
click at [315, 221] on button "Verify" at bounding box center [314, 221] width 391 height 15
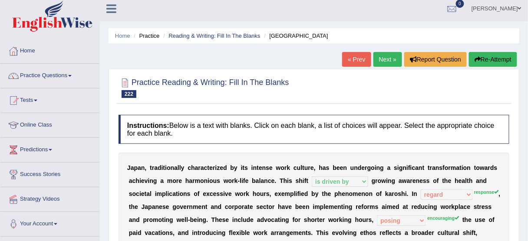
scroll to position [0, 0]
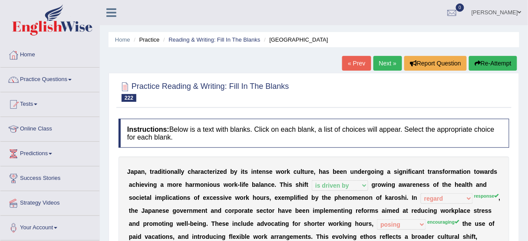
click at [501, 67] on button "Re-Attempt" at bounding box center [493, 63] width 48 height 15
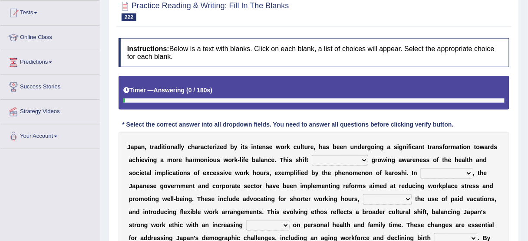
scroll to position [104, 0]
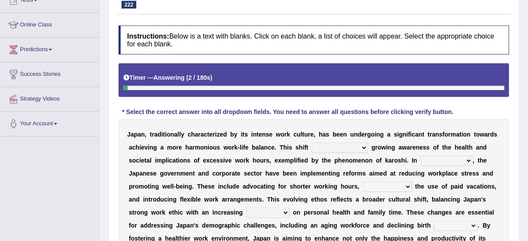
click at [357, 145] on select "is driven by is driven driven by which is driven" at bounding box center [340, 148] width 56 height 10
select select "is driven by"
click at [312, 143] on select "is driven by is driven driven by which is driven" at bounding box center [340, 148] width 56 height 10
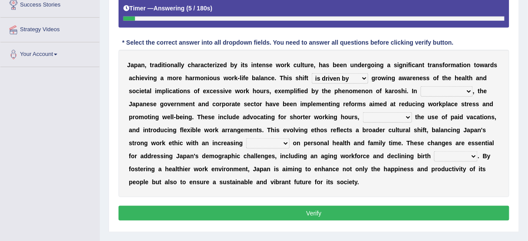
click at [469, 155] on select "examples impacts models rates" at bounding box center [455, 157] width 43 height 10
select select "rates"
click at [434, 152] on select "examples impacts models rates" at bounding box center [455, 157] width 43 height 10
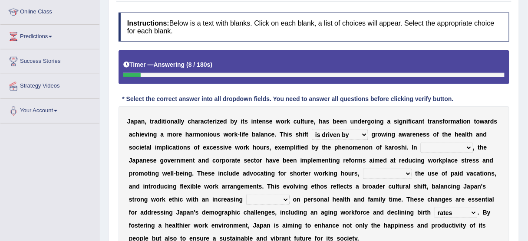
scroll to position [104, 0]
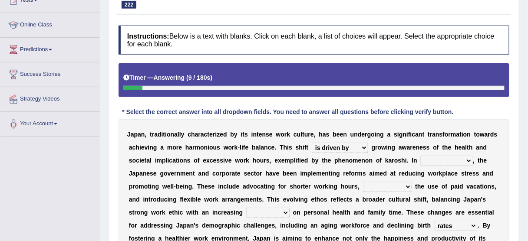
click at [354, 143] on select "is driven by is driven driven by which is driven" at bounding box center [340, 148] width 56 height 10
click at [354, 146] on select "is driven by is driven driven by which is driven" at bounding box center [340, 148] width 56 height 10
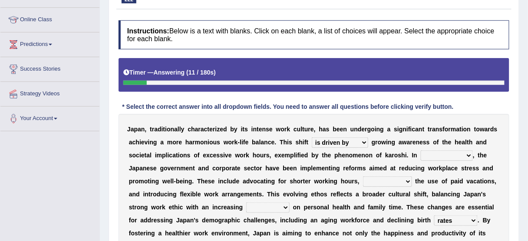
scroll to position [174, 0]
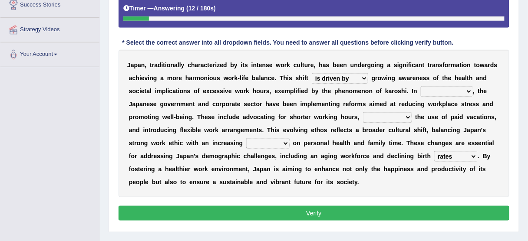
click at [456, 89] on select "consideration difference regard response" at bounding box center [447, 91] width 52 height 10
select select "response"
click at [421, 86] on select "consideration difference regard response" at bounding box center [447, 91] width 52 height 10
click at [400, 119] on select "persuading retiring posing encouraging" at bounding box center [387, 117] width 49 height 10
select select "encouraging"
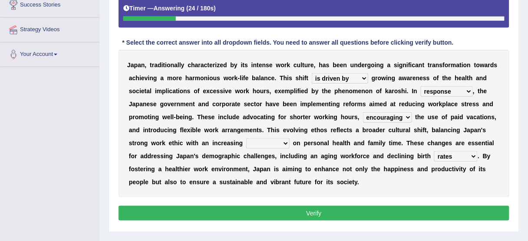
click at [363, 112] on select "persuading retiring posing encouraging" at bounding box center [387, 117] width 49 height 10
click at [280, 140] on select "omission prospect code emphasis" at bounding box center [267, 144] width 43 height 10
select select "emphasis"
click at [246, 139] on select "omission prospect code emphasis" at bounding box center [267, 144] width 43 height 10
click at [276, 210] on button "Verify" at bounding box center [314, 213] width 391 height 15
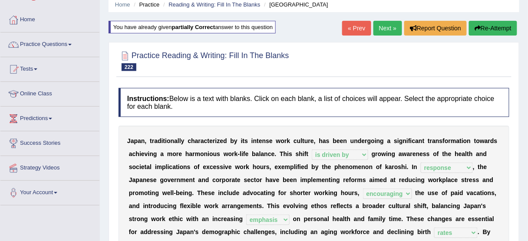
scroll to position [35, 0]
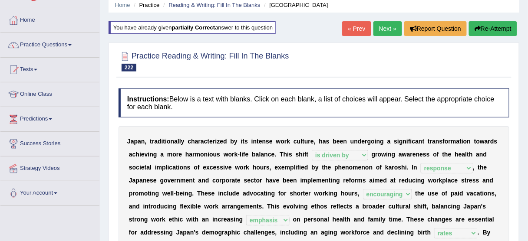
click at [386, 36] on div "« Prev Next » Report Question Re-Attempt" at bounding box center [430, 29] width 177 height 17
click at [386, 32] on link "Next »" at bounding box center [388, 28] width 29 height 15
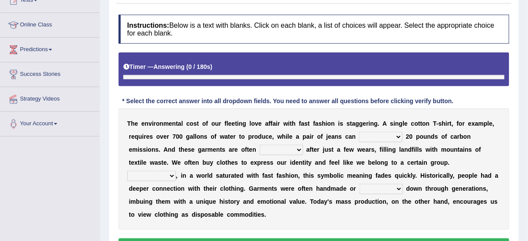
scroll to position [120, 0]
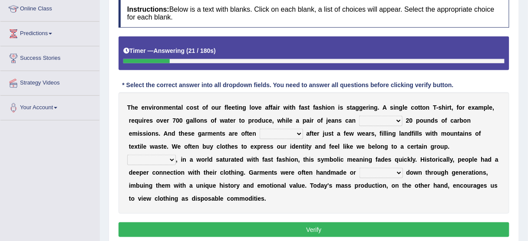
click at [389, 118] on select "generate access recycle measure" at bounding box center [380, 121] width 43 height 10
click at [359, 116] on select "generate access recycle measure" at bounding box center [380, 121] width 43 height 10
click at [370, 118] on select "generate access recycle measure" at bounding box center [380, 121] width 43 height 10
select select "generate"
click at [359, 116] on select "generate access recycle measure" at bounding box center [380, 121] width 43 height 10
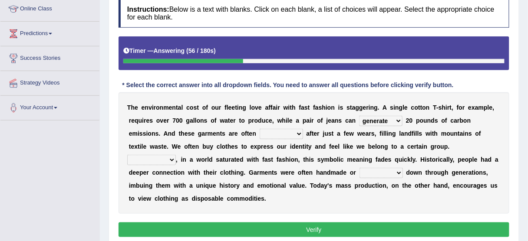
click at [302, 133] on select "found allocated discarded developed" at bounding box center [281, 134] width 43 height 10
click at [260, 129] on select "found allocated discarded developed" at bounding box center [281, 134] width 43 height 10
click at [284, 131] on select "found allocated discarded developed" at bounding box center [281, 134] width 43 height 10
select select "discarded"
click at [260, 129] on select "found allocated discarded developed" at bounding box center [281, 134] width 43 height 10
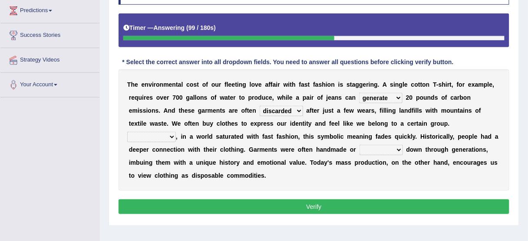
scroll to position [155, 0]
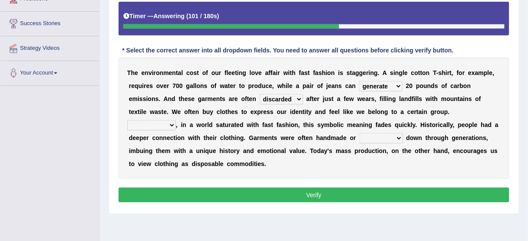
click at [176, 120] on select "However While For instance Besides" at bounding box center [151, 125] width 49 height 10
select select "However"
click at [176, 120] on select "However While For instance Besides" at bounding box center [151, 125] width 49 height 10
drag, startPoint x: 463, startPoint y: 111, endPoint x: 454, endPoint y: 111, distance: 9.1
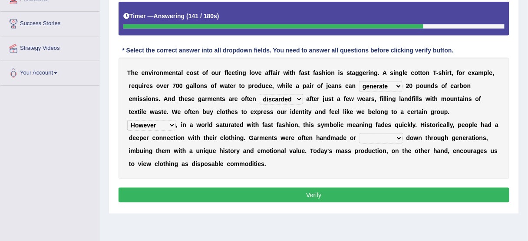
click at [176, 120] on select "However While For instance Besides" at bounding box center [151, 125] width 49 height 10
click at [372, 133] on select "sought passed raised altered" at bounding box center [381, 138] width 43 height 10
click at [373, 136] on select "sought passed raised altered" at bounding box center [381, 138] width 43 height 10
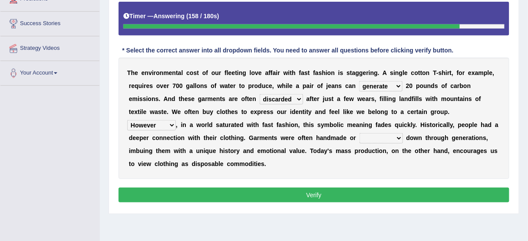
click at [373, 136] on select "sought passed raised altered" at bounding box center [381, 138] width 43 height 10
select select "passed"
click at [360, 133] on select "sought passed raised altered" at bounding box center [381, 138] width 43 height 10
click at [333, 194] on button "Verify" at bounding box center [314, 195] width 391 height 15
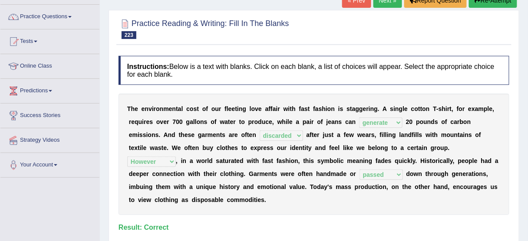
scroll to position [51, 0]
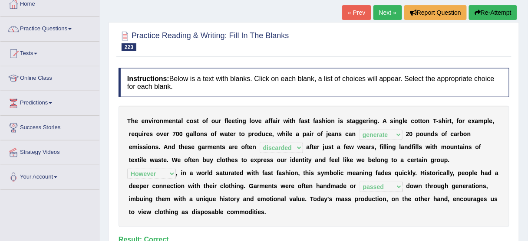
click at [385, 15] on link "Next »" at bounding box center [388, 12] width 29 height 15
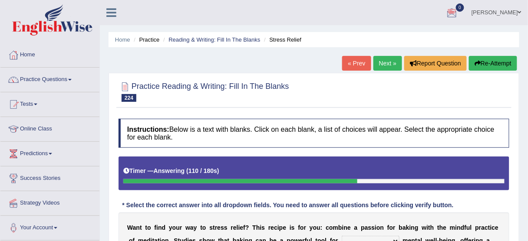
click at [492, 63] on button "Re-Attempt" at bounding box center [493, 63] width 48 height 15
click at [497, 64] on button "Re-Attempt" at bounding box center [493, 63] width 48 height 15
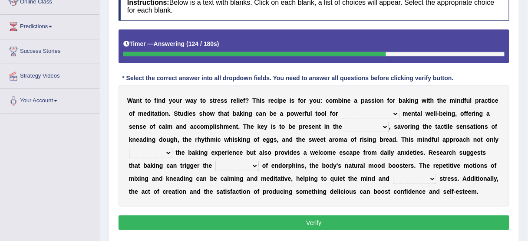
scroll to position [139, 0]
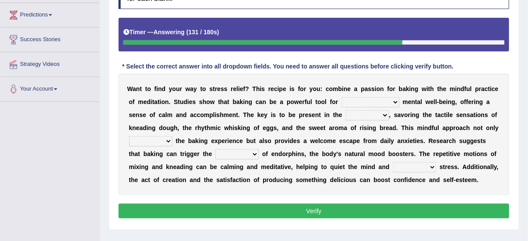
click at [377, 99] on select "improving being improved improvement improved" at bounding box center [371, 102] width 58 height 10
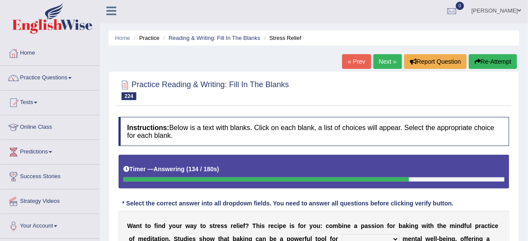
scroll to position [0, 0]
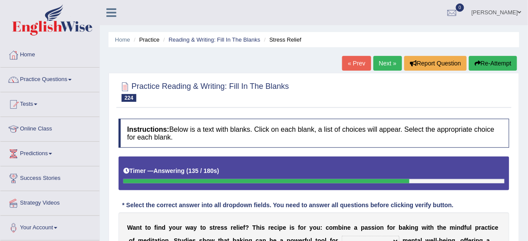
click at [494, 68] on button "Re-Attempt" at bounding box center [493, 63] width 48 height 15
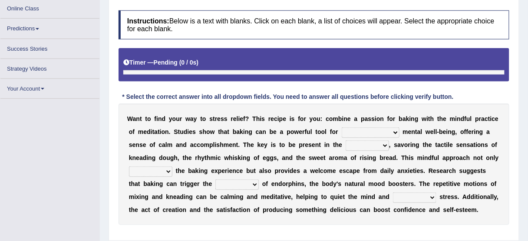
click at [383, 130] on select "improving being improved improvement improved" at bounding box center [371, 133] width 58 height 10
select select "improving"
click at [342, 128] on select "improving being improved improvement improved" at bounding box center [371, 133] width 58 height 10
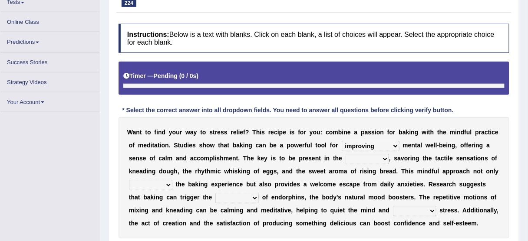
scroll to position [104, 0]
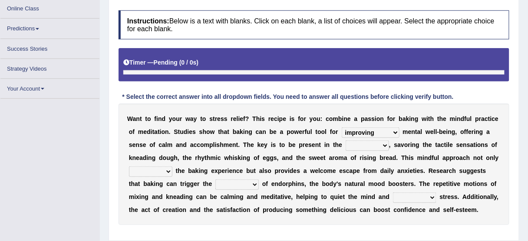
click at [367, 144] on select "moment point success duration" at bounding box center [367, 146] width 43 height 10
click at [346, 141] on select "moment point success duration" at bounding box center [367, 146] width 43 height 10
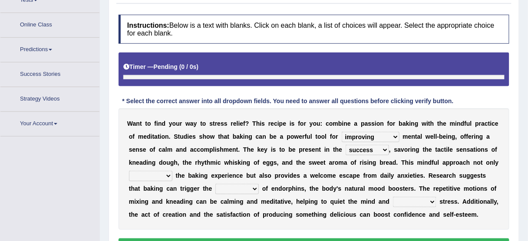
scroll to position [120, 0]
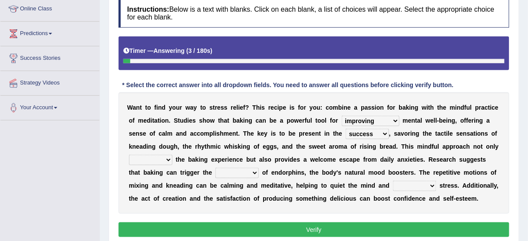
click at [382, 132] on select "moment point success duration" at bounding box center [367, 134] width 43 height 10
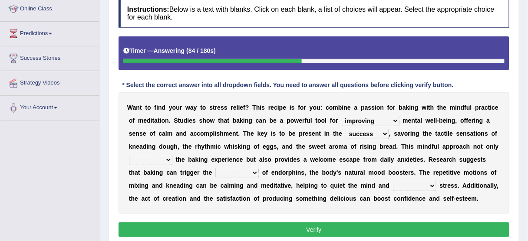
click at [377, 131] on select "moment point success duration" at bounding box center [367, 134] width 43 height 10
select select "moment"
click at [346, 129] on select "moment point success duration" at bounding box center [367, 134] width 43 height 10
click at [165, 159] on select "exhibits enhances consumes postpones" at bounding box center [150, 160] width 43 height 10
select select "enhances"
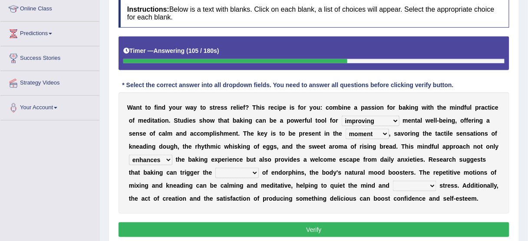
click at [129, 155] on select "exhibits enhances consumes postpones" at bounding box center [150, 160] width 43 height 10
click at [221, 172] on select "texture theory trend release" at bounding box center [236, 173] width 43 height 10
select select "release"
click at [215, 168] on select "texture theory trend release" at bounding box center [236, 173] width 43 height 10
click at [412, 182] on select "reduce interpret satisfy gather" at bounding box center [414, 186] width 43 height 10
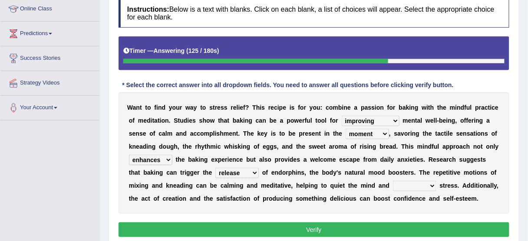
click at [412, 182] on select "reduce interpret satisfy gather" at bounding box center [414, 186] width 43 height 10
click at [410, 192] on div "W a n t t o f i n d y o u r w a y t o s t r e s s r e l i e f ? T h i s r e c i…" at bounding box center [314, 154] width 391 height 122
click at [410, 187] on select "reduce interpret satisfy gather" at bounding box center [414, 186] width 43 height 10
select select "reduce"
click at [393, 181] on select "reduce interpret satisfy gather" at bounding box center [414, 186] width 43 height 10
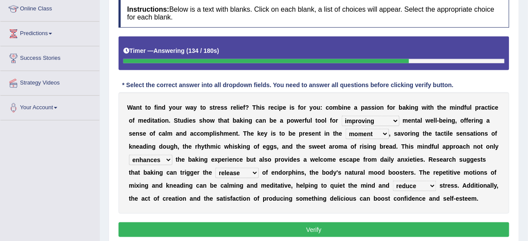
click at [369, 224] on button "Verify" at bounding box center [314, 230] width 391 height 15
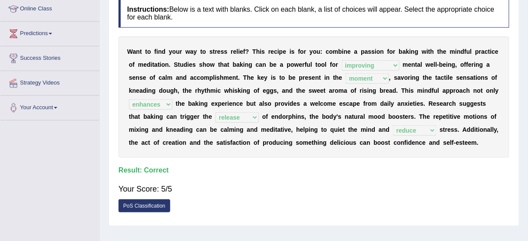
scroll to position [16, 0]
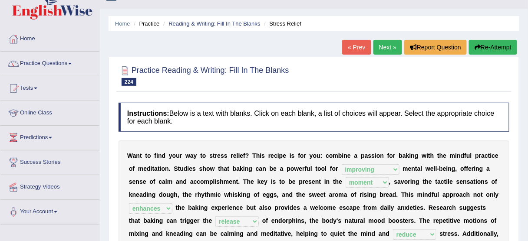
click at [383, 44] on link "Next »" at bounding box center [388, 47] width 29 height 15
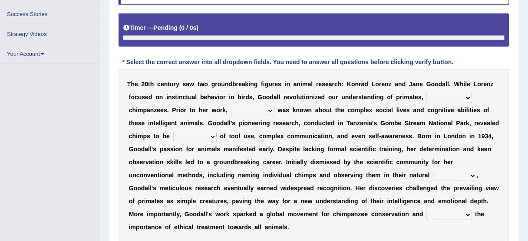
scroll to position [174, 0]
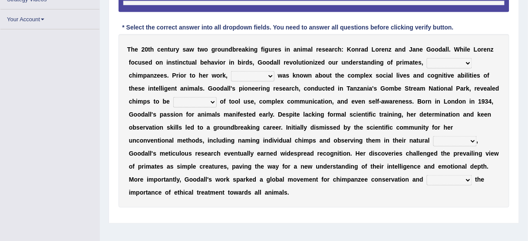
click at [449, 63] on select "closely faithfully perfectly particularly" at bounding box center [449, 63] width 45 height 10
click at [441, 62] on select "closely faithfully perfectly particularly" at bounding box center [449, 63] width 45 height 10
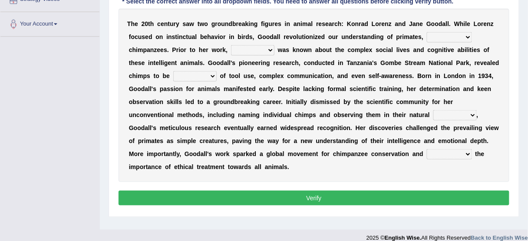
scroll to position [169, 0]
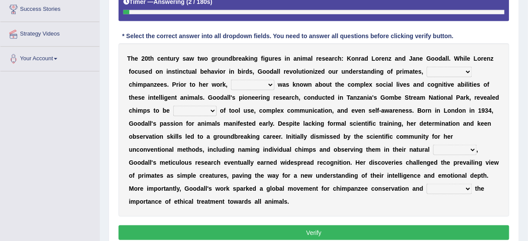
click at [440, 68] on select "closely faithfully perfectly particularly" at bounding box center [449, 72] width 45 height 10
select select "particularly"
click at [427, 67] on select "closely faithfully perfectly particularly" at bounding box center [449, 72] width 45 height 10
click at [267, 80] on select "few a few little a little" at bounding box center [252, 85] width 43 height 10
select select "a few"
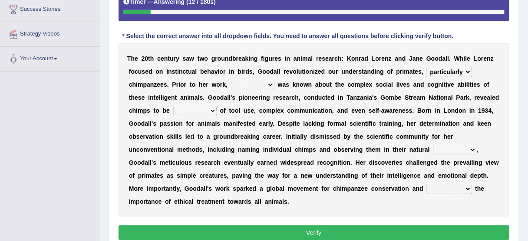
click at [231, 80] on select "few a few little a little" at bounding box center [252, 85] width 43 height 10
click at [196, 118] on div "T h e 2 0 t h c e n t u r y s a w t w o g r o u n d b r e a k i n g f i g u r e…" at bounding box center [314, 130] width 391 height 174
click at [199, 110] on select "sufficient capable special frequent" at bounding box center [194, 111] width 43 height 10
click at [200, 109] on select "sufficient capable special frequent" at bounding box center [194, 111] width 43 height 10
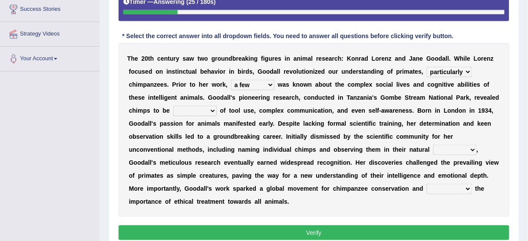
select select "capable"
click at [173, 106] on select "sufficient capable special frequent" at bounding box center [194, 111] width 43 height 10
click at [433, 149] on select "element input regime habitat" at bounding box center [454, 150] width 43 height 10
select select "habitat"
click at [433, 145] on select "element input regime habitat" at bounding box center [454, 150] width 43 height 10
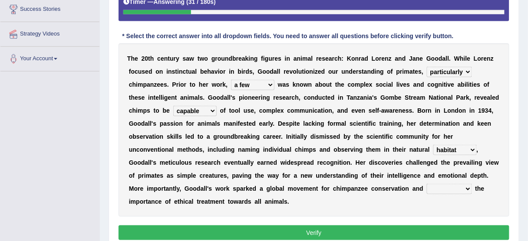
click at [427, 188] on select "contacted claimed comprised highlighted" at bounding box center [449, 189] width 45 height 10
select select "highlighted"
click at [427, 184] on select "contacted claimed comprised highlighted" at bounding box center [449, 189] width 45 height 10
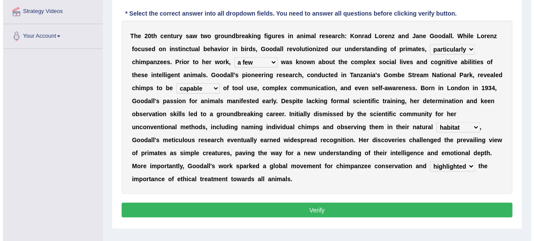
scroll to position [204, 0]
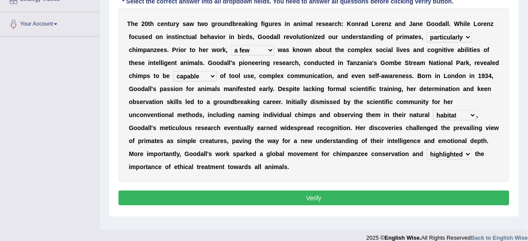
click at [327, 199] on button "Verify" at bounding box center [314, 198] width 391 height 15
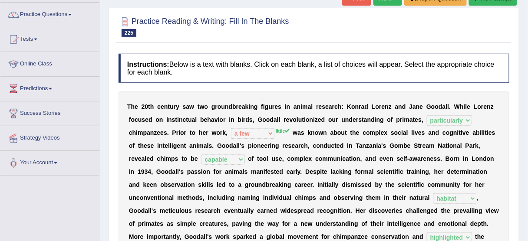
scroll to position [30, 0]
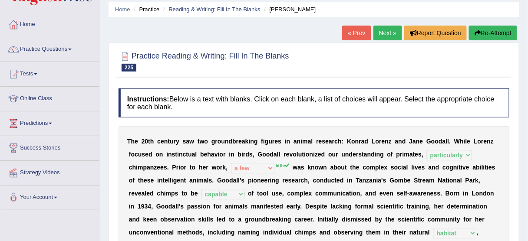
click at [386, 28] on link "Next »" at bounding box center [388, 33] width 29 height 15
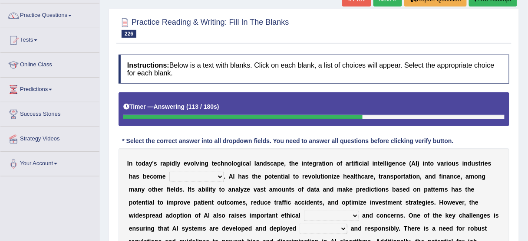
scroll to position [35, 0]
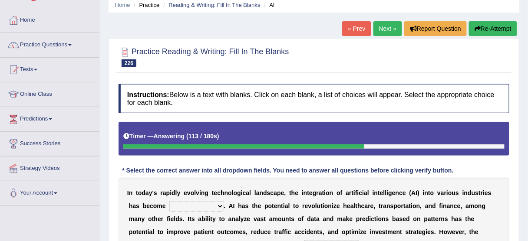
click at [497, 30] on button "Re-Attempt" at bounding box center [493, 28] width 48 height 15
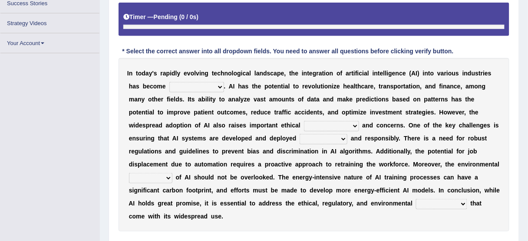
scroll to position [139, 0]
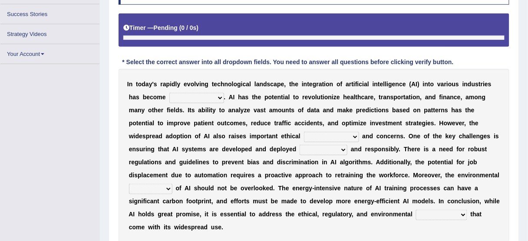
click at [197, 93] on select "transformative essential integral inherent" at bounding box center [196, 98] width 55 height 10
click at [169, 93] on select "transformative essential integral inherent" at bounding box center [196, 98] width 55 height 10
click at [211, 97] on select "transformative essential integral inherent" at bounding box center [196, 98] width 55 height 10
click at [169, 93] on select "transformative essential integral inherent" at bounding box center [196, 98] width 55 height 10
click at [215, 94] on select "transformative essential integral inherent" at bounding box center [196, 98] width 55 height 10
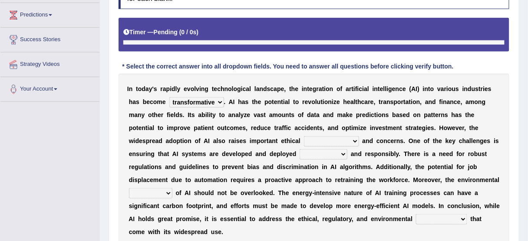
scroll to position [158, 0]
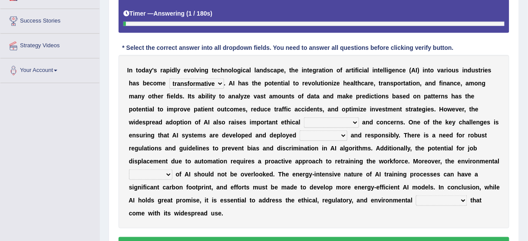
click at [213, 81] on select "transformative essential integral inherent" at bounding box center [196, 84] width 55 height 10
click at [216, 80] on select "transformative essential integral inherent" at bounding box center [196, 84] width 55 height 10
click at [169, 79] on select "transformative essential integral inherent" at bounding box center [196, 84] width 55 height 10
click at [211, 83] on select "transformative essential integral inherent" at bounding box center [196, 84] width 55 height 10
click at [169, 79] on select "transformative essential integral inherent" at bounding box center [196, 84] width 55 height 10
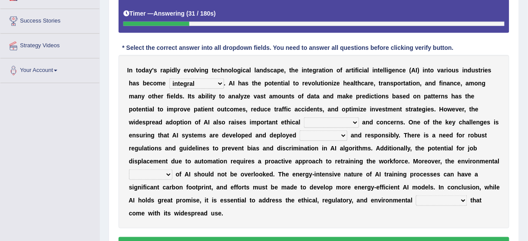
click at [210, 79] on select "transformative essential integral inherent" at bounding box center [196, 84] width 55 height 10
select select "essential"
click at [169, 79] on select "transformative essential integral inherent" at bounding box center [196, 84] width 55 height 10
click at [332, 121] on select "breakthroughs advancements applications implications" at bounding box center [331, 123] width 55 height 10
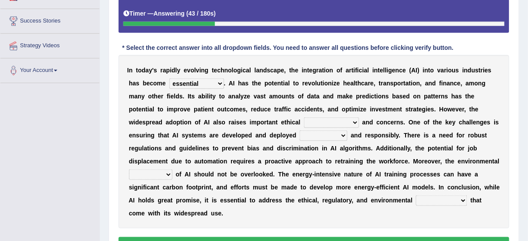
click at [332, 121] on select "breakthroughs advancements applications implications" at bounding box center [331, 123] width 55 height 10
click at [304, 118] on select "breakthroughs advancements applications implications" at bounding box center [331, 123] width 55 height 10
click at [331, 119] on select "breakthroughs advancements applications implications" at bounding box center [331, 123] width 55 height 10
select select "implications"
click at [304, 118] on select "breakthroughs advancements applications implications" at bounding box center [331, 123] width 55 height 10
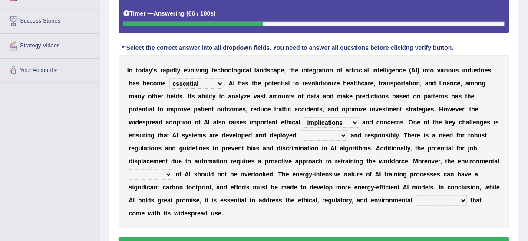
click at [330, 119] on select "breakthroughs advancements applications implications" at bounding box center [331, 123] width 55 height 10
click at [334, 137] on select "ethically strategically innovatively effectively" at bounding box center [324, 136] width 48 height 10
click at [334, 134] on select "ethically strategically innovatively effectively" at bounding box center [324, 136] width 48 height 10
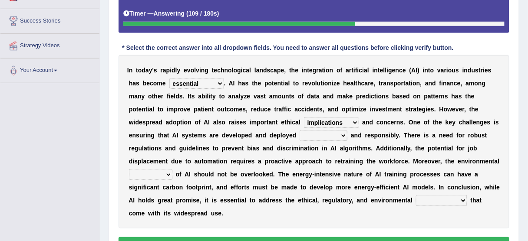
click at [273, 161] on b "o" at bounding box center [273, 161] width 4 height 7
click at [159, 173] on select "footprint conflict imposition sequence" at bounding box center [150, 175] width 43 height 10
click at [129, 170] on select "footprint conflict imposition sequence" at bounding box center [150, 175] width 43 height 10
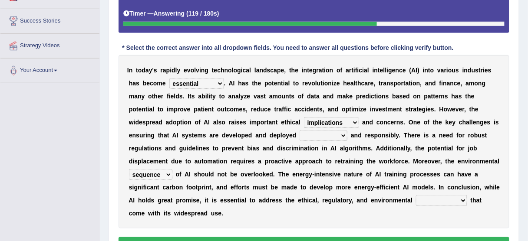
click at [163, 174] on select "footprint conflict imposition sequence" at bounding box center [150, 175] width 43 height 10
select select "footprint"
click at [129, 170] on select "footprint conflict imposition sequence" at bounding box center [150, 175] width 43 height 10
click at [155, 174] on select "footprint conflict imposition sequence" at bounding box center [150, 175] width 43 height 10
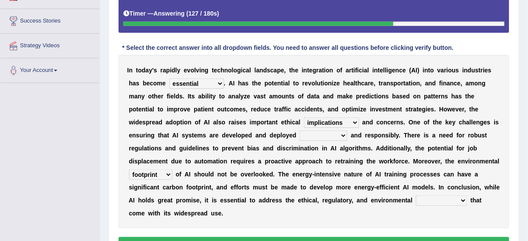
click at [462, 202] on select "dilemmas limitations opportunities challenges" at bounding box center [441, 201] width 51 height 10
click at [461, 202] on select "dilemmas limitations opportunities challenges" at bounding box center [441, 201] width 51 height 10
click at [451, 200] on select "dilemmas limitations opportunities challenges" at bounding box center [441, 201] width 51 height 10
select select "challenges"
click at [416, 196] on select "dilemmas limitations opportunities challenges" at bounding box center [441, 201] width 51 height 10
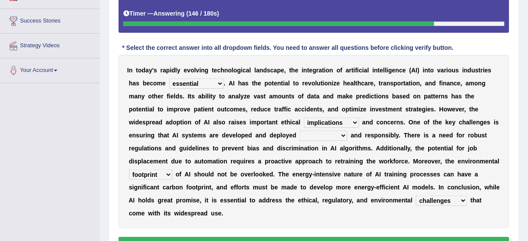
click at [334, 133] on select "ethically strategically innovatively effectively" at bounding box center [324, 136] width 48 height 10
select select "ethically"
click at [300, 131] on select "ethically strategically innovatively effectively" at bounding box center [324, 136] width 48 height 10
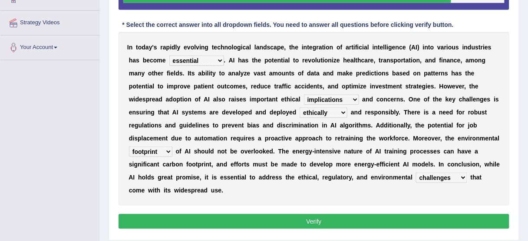
scroll to position [192, 0]
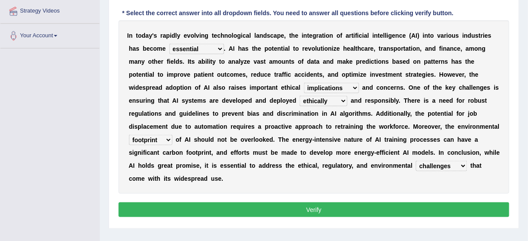
click at [322, 209] on button "Verify" at bounding box center [314, 210] width 391 height 15
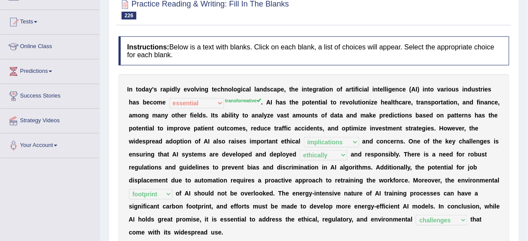
scroll to position [0, 0]
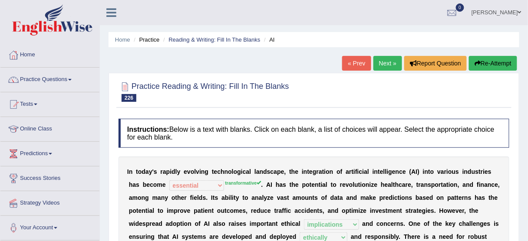
click at [382, 63] on link "Next »" at bounding box center [388, 63] width 29 height 15
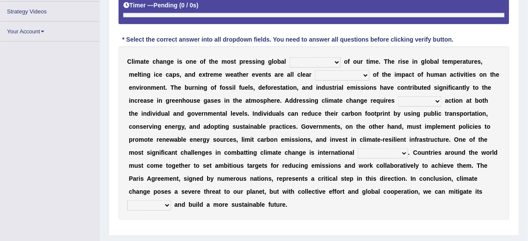
scroll to position [174, 0]
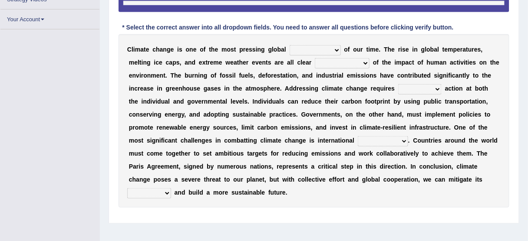
click at [329, 46] on select "opportunities solutions issues disasters" at bounding box center [315, 50] width 51 height 10
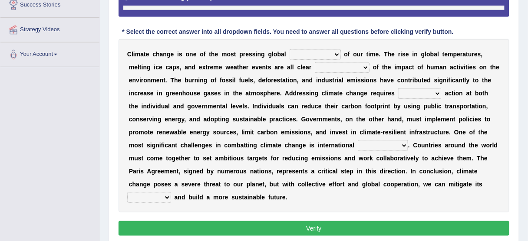
scroll to position [204, 0]
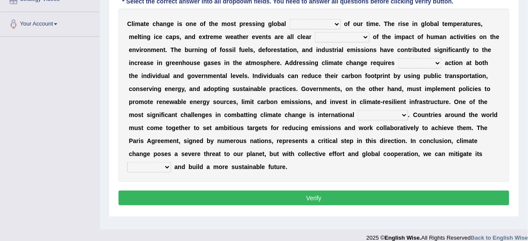
click at [258, 107] on div "C l i m a t e c h a n g e i s o n e o f t h e m o s t p r e s s i n g g l o b a…" at bounding box center [314, 96] width 391 height 174
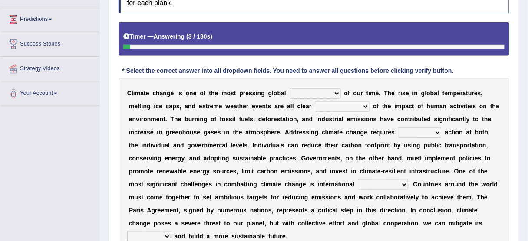
click at [320, 90] on select "opportunities solutions issues disasters" at bounding box center [315, 94] width 51 height 10
click at [291, 144] on b "a" at bounding box center [292, 145] width 3 height 7
click at [310, 90] on select "opportunities solutions issues disasters" at bounding box center [315, 94] width 51 height 10
select select "issues"
click at [290, 89] on select "opportunities solutions issues disasters" at bounding box center [315, 94] width 51 height 10
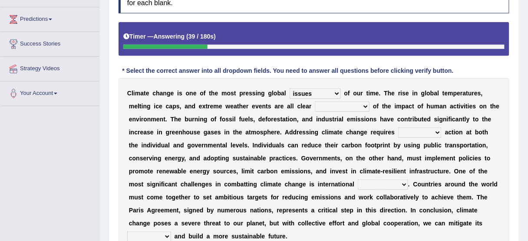
click at [366, 106] on select "causes solutions effects consequences" at bounding box center [342, 107] width 55 height 10
select select "consequences"
click at [315, 102] on select "causes solutions effects consequences" at bounding box center [342, 107] width 55 height 10
click at [416, 128] on select "concerted local insidious clumsy" at bounding box center [419, 133] width 43 height 10
select select "local"
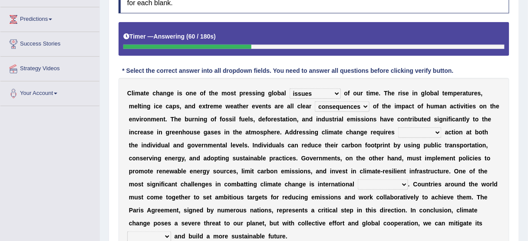
click at [398, 128] on select "concerted local insidious clumsy" at bounding box center [419, 133] width 43 height 10
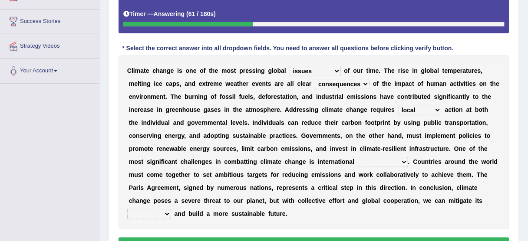
scroll to position [169, 0]
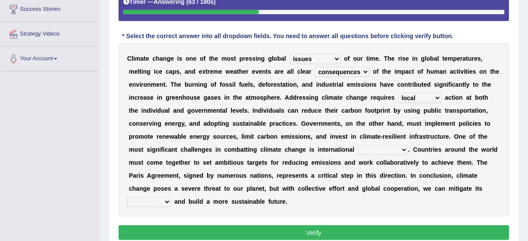
click at [393, 148] on select "cooperation compromise conflict collaboration" at bounding box center [383, 150] width 50 height 10
click at [410, 95] on select "concerted local insidious clumsy" at bounding box center [419, 98] width 43 height 10
click at [392, 148] on select "cooperation compromise conflict collaboration" at bounding box center [383, 150] width 50 height 10
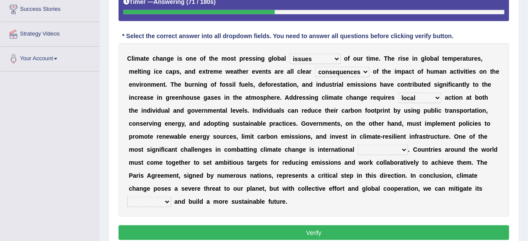
click at [392, 148] on select "cooperation compromise conflict collaboration" at bounding box center [383, 150] width 50 height 10
click at [385, 145] on select "cooperation compromise conflict collaboration" at bounding box center [383, 150] width 50 height 10
click at [358, 145] on select "cooperation compromise conflict collaboration" at bounding box center [383, 150] width 50 height 10
click at [161, 198] on select "benefits challenges impact risks" at bounding box center [149, 202] width 44 height 10
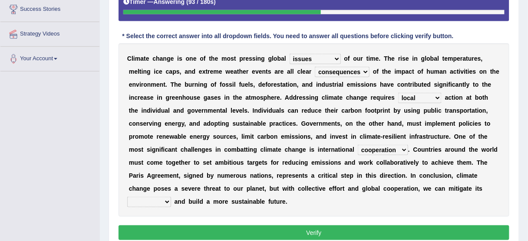
click at [398, 149] on select "cooperation compromise conflict collaboration" at bounding box center [383, 150] width 50 height 10
click at [263, 141] on div "C l i m a t e c h a n g e i s o n e o f t h e m o s t p r e s s i n g g l o b a…" at bounding box center [314, 130] width 391 height 174
click at [370, 149] on select "cooperation compromise conflict collaboration" at bounding box center [383, 150] width 50 height 10
select select "collaboration"
click at [358, 145] on select "cooperation compromise conflict collaboration" at bounding box center [383, 150] width 50 height 10
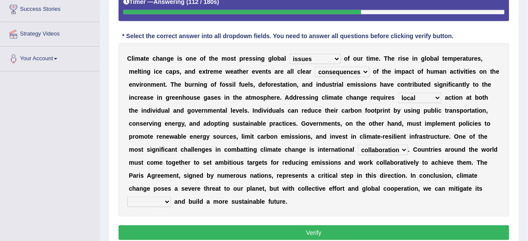
click at [159, 197] on select "benefits challenges impact risks" at bounding box center [149, 202] width 44 height 10
click at [127, 197] on select "benefits challenges impact risks" at bounding box center [149, 202] width 44 height 10
click at [154, 198] on select "benefits challenges impact risks" at bounding box center [149, 202] width 44 height 10
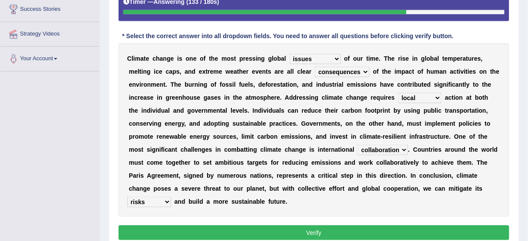
select select "impact"
click at [127, 197] on select "benefits challenges impact risks" at bounding box center [149, 202] width 44 height 10
click at [425, 95] on select "concerted local insidious clumsy" at bounding box center [419, 98] width 43 height 10
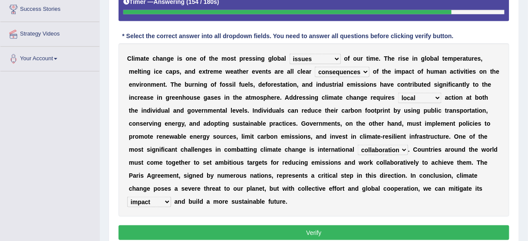
click at [355, 151] on b at bounding box center [355, 149] width 3 height 7
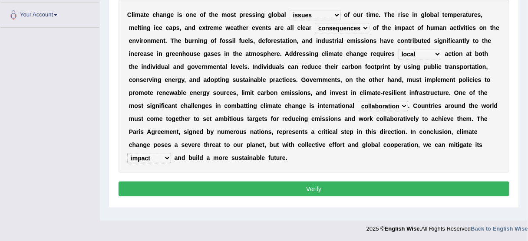
scroll to position [215, 0]
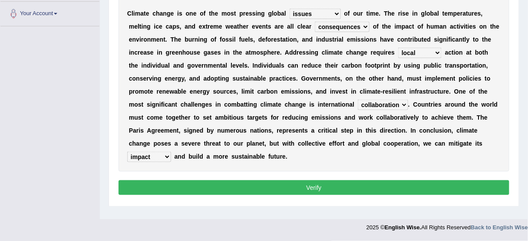
click at [164, 155] on select "benefits challenges impact risks" at bounding box center [149, 157] width 44 height 10
click at [246, 186] on button "Verify" at bounding box center [314, 188] width 391 height 15
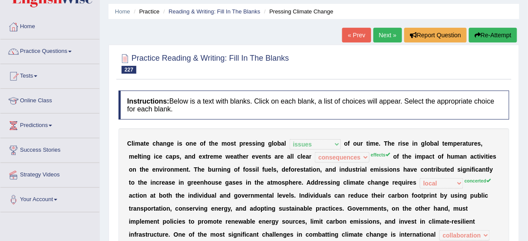
scroll to position [6, 0]
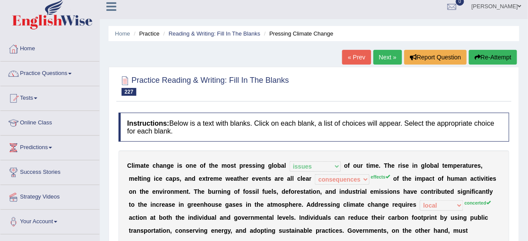
click at [498, 57] on button "Re-Attempt" at bounding box center [493, 57] width 48 height 15
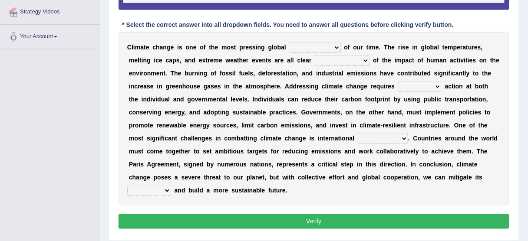
scroll to position [191, 0]
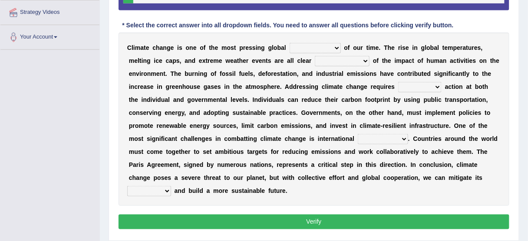
click at [298, 45] on select "opportunities solutions issues disasters" at bounding box center [315, 48] width 51 height 10
select select "issues"
click at [290, 43] on select "opportunities solutions issues disasters" at bounding box center [315, 48] width 51 height 10
click at [340, 70] on b "a" at bounding box center [340, 73] width 3 height 7
click at [357, 56] on select "causes solutions effects consequences" at bounding box center [342, 61] width 55 height 10
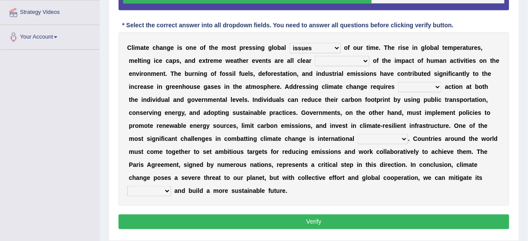
click at [353, 59] on select "causes solutions effects consequences" at bounding box center [342, 61] width 55 height 10
click at [357, 57] on select "causes solutions effects consequences" at bounding box center [342, 61] width 55 height 10
select select "effects"
click at [315, 56] on select "causes solutions effects consequences" at bounding box center [342, 61] width 55 height 10
click at [422, 85] on select "concerted local insidious clumsy" at bounding box center [419, 87] width 43 height 10
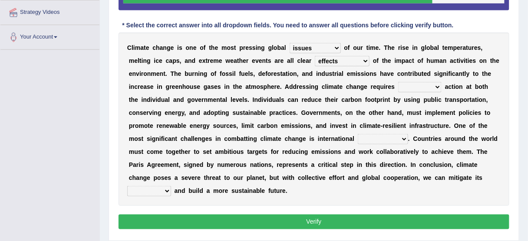
select select "concerted"
click at [398, 82] on select "concerted local insidious clumsy" at bounding box center [419, 87] width 43 height 10
drag, startPoint x: 416, startPoint y: 108, endPoint x: 408, endPoint y: 126, distance: 20.2
click at [411, 116] on div "C l i m a t e c h a n g e i s o n e o f t h e m o s t p r e s s i n g g l o b a…" at bounding box center [314, 120] width 391 height 174
click at [390, 142] on select "cooperation compromise conflict collaboration" at bounding box center [383, 139] width 50 height 10
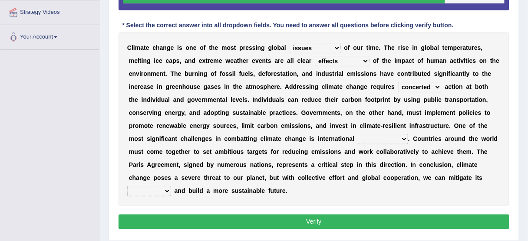
select select "cooperation"
click at [358, 134] on select "cooperation compromise conflict collaboration" at bounding box center [383, 139] width 50 height 10
click at [154, 189] on select "benefits challenges impact risks" at bounding box center [149, 191] width 44 height 10
select select "risks"
click at [127, 186] on select "benefits challenges impact risks" at bounding box center [149, 191] width 44 height 10
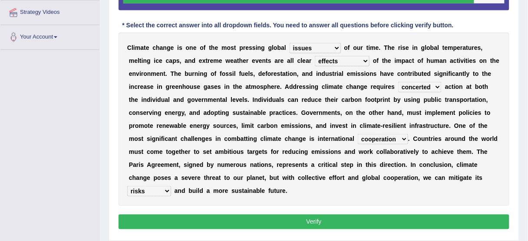
click at [151, 188] on select "benefits challenges impact risks" at bounding box center [149, 191] width 44 height 10
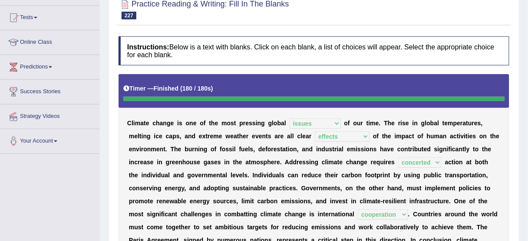
scroll to position [52, 0]
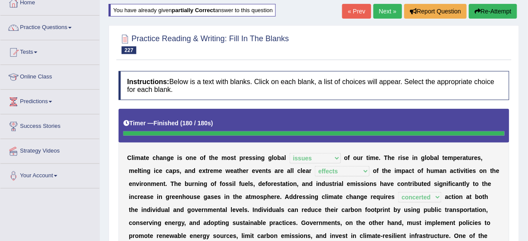
click at [381, 11] on link "Next »" at bounding box center [388, 11] width 29 height 15
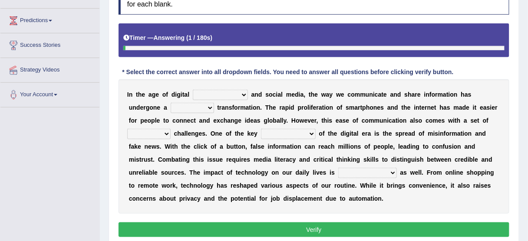
scroll to position [146, 0]
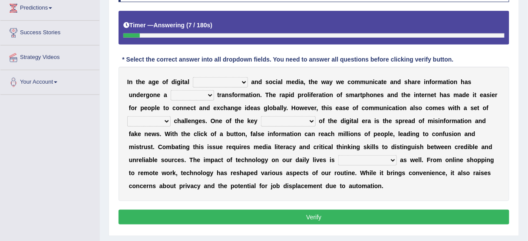
click at [242, 83] on select "transformation resistance coincidence disruption" at bounding box center [220, 82] width 55 height 10
select select "transformation"
click at [193, 77] on select "transformation resistance coincidence disruption" at bounding box center [220, 82] width 55 height 10
click at [205, 95] on select "positive radical dramatic negative" at bounding box center [192, 95] width 43 height 10
click at [171, 90] on select "positive radical dramatic negative" at bounding box center [192, 95] width 43 height 10
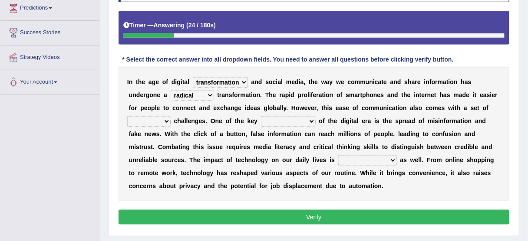
click at [201, 98] on select "positive radical dramatic negative" at bounding box center [192, 95] width 43 height 10
select select "dramatic"
click at [171, 90] on select "positive radical dramatic negative" at bounding box center [192, 95] width 43 height 10
click at [157, 123] on select "exciting perplexing daunting hidden" at bounding box center [148, 121] width 43 height 10
select select "exciting"
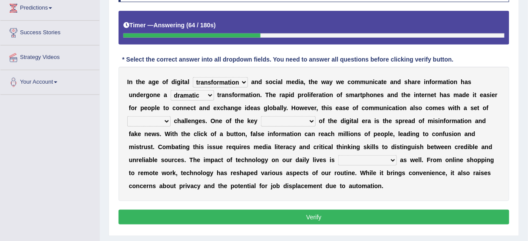
click at [127, 116] on select "exciting perplexing daunting hidden" at bounding box center [148, 121] width 43 height 10
click at [289, 122] on select "consequences benefits opportunities challenges" at bounding box center [288, 121] width 55 height 10
select select "challenges"
click at [261, 116] on select "consequences benefits opportunities challenges" at bounding box center [288, 121] width 55 height 10
click at [290, 119] on select "consequences benefits opportunities challenges" at bounding box center [288, 121] width 55 height 10
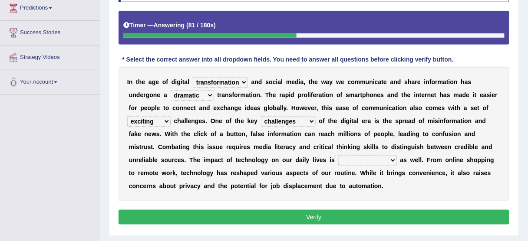
click at [290, 119] on select "consequences benefits opportunities challenges" at bounding box center [288, 121] width 55 height 10
click at [339, 155] on select "alarming negligible inconsequential profound" at bounding box center [367, 160] width 59 height 10
click at [160, 117] on select "exciting perplexing daunting hidden" at bounding box center [148, 121] width 43 height 10
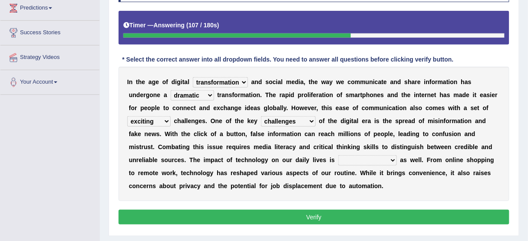
click at [195, 95] on select "positive radical dramatic negative" at bounding box center [192, 95] width 43 height 10
click at [214, 80] on select "transformation resistance coincidence disruption" at bounding box center [220, 82] width 55 height 10
click at [183, 93] on select "positive radical dramatic negative" at bounding box center [192, 95] width 43 height 10
click at [164, 123] on select "exciting perplexing daunting hidden" at bounding box center [148, 121] width 43 height 10
click at [314, 149] on b "c" at bounding box center [315, 147] width 3 height 7
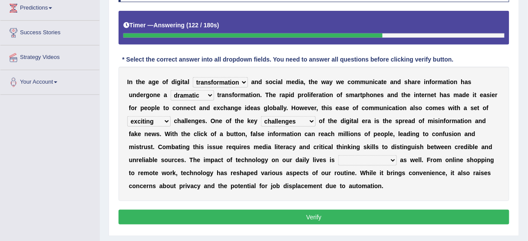
click at [338, 159] on select "alarming negligible inconsequential profound" at bounding box center [367, 160] width 59 height 10
click at [338, 155] on select "alarming negligible inconsequential profound" at bounding box center [367, 160] width 59 height 10
click at [338, 162] on select "alarming negligible inconsequential profound" at bounding box center [367, 160] width 59 height 10
click at [338, 155] on select "alarming negligible inconsequential profound" at bounding box center [367, 160] width 59 height 10
click at [338, 160] on select "alarming negligible inconsequential profound" at bounding box center [367, 160] width 59 height 10
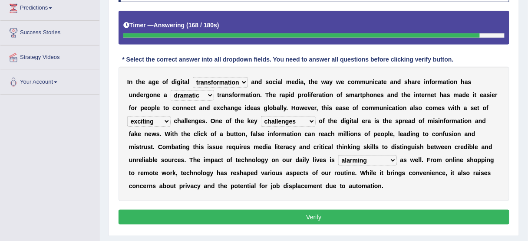
click at [338, 155] on select "alarming negligible inconsequential profound" at bounding box center [367, 160] width 59 height 10
click at [338, 159] on select "alarming negligible inconsequential profound" at bounding box center [367, 160] width 59 height 10
select select "profound"
click at [338, 155] on select "alarming negligible inconsequential profound" at bounding box center [367, 160] width 59 height 10
click at [162, 119] on select "exciting perplexing daunting hidden" at bounding box center [148, 121] width 43 height 10
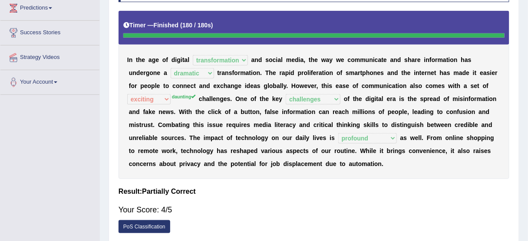
drag, startPoint x: 164, startPoint y: -30, endPoint x: 188, endPoint y: -42, distance: 27.4
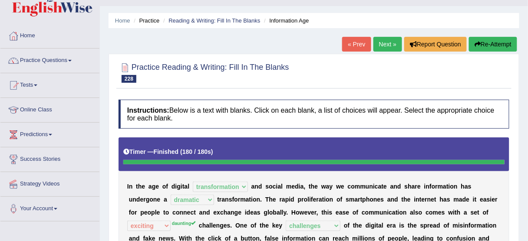
scroll to position [0, 0]
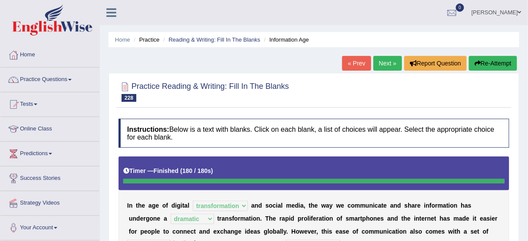
click at [390, 65] on link "Next »" at bounding box center [388, 63] width 29 height 15
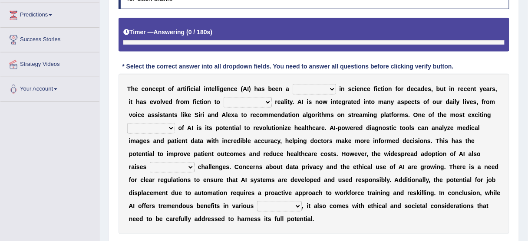
scroll to position [158, 0]
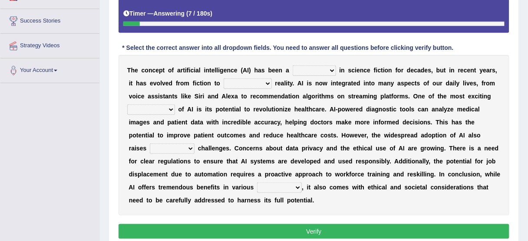
click at [329, 70] on select "dream vision nightmare fantasy" at bounding box center [314, 71] width 43 height 10
click at [293, 66] on select "dream vision nightmare fantasy" at bounding box center [314, 71] width 43 height 10
click at [315, 66] on select "dream vision nightmare fantasy" at bounding box center [314, 71] width 43 height 10
click at [293, 66] on select "dream vision nightmare fantasy" at bounding box center [314, 71] width 43 height 10
click at [261, 81] on select "actual virtual fictional hypothetical" at bounding box center [248, 84] width 48 height 10
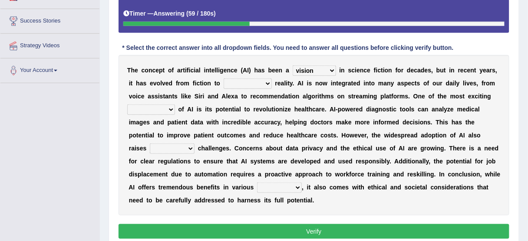
click at [299, 66] on select "dream vision nightmare fantasy" at bounding box center [314, 71] width 43 height 10
click at [194, 102] on div "T h e c o n c e p t o f a r t i f i c i a l i n t e l l i g e n c e ( A I ) h a…" at bounding box center [314, 135] width 391 height 161
click at [327, 74] on select "dream vision nightmare fantasy" at bounding box center [314, 71] width 43 height 10
select select "fantasy"
click at [293, 66] on select "dream vision nightmare fantasy" at bounding box center [314, 71] width 43 height 10
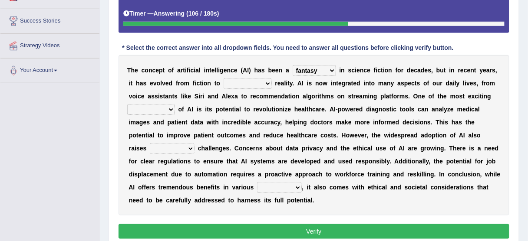
click at [256, 80] on select "actual virtual fictional hypothetical" at bounding box center [248, 84] width 48 height 10
click at [224, 79] on select "actual virtual fictional hypothetical" at bounding box center [248, 84] width 48 height 10
click at [244, 82] on select "actual virtual fictional hypothetical" at bounding box center [248, 84] width 48 height 10
select select "actual"
click at [224, 79] on select "actual virtual fictional hypothetical" at bounding box center [248, 84] width 48 height 10
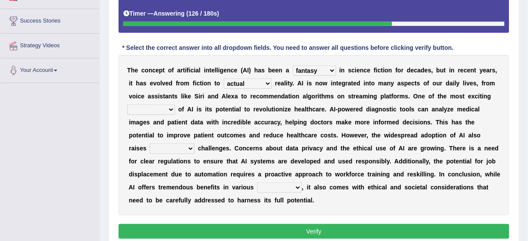
click at [167, 108] on select "applications benefits limitations drawbacks" at bounding box center [151, 110] width 48 height 10
click at [166, 108] on select "applications benefits limitations drawbacks" at bounding box center [151, 110] width 48 height 10
select select "benefits"
click at [127, 105] on select "applications benefits limitations drawbacks" at bounding box center [151, 110] width 48 height 10
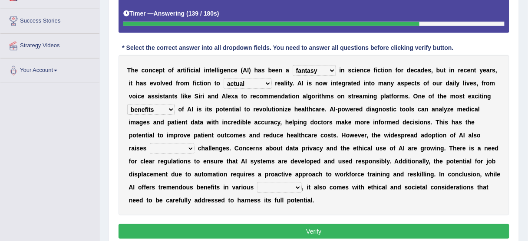
click at [158, 108] on select "applications benefits limitations drawbacks" at bounding box center [151, 110] width 48 height 10
click at [162, 146] on select "exciting ambiguous significant daunting" at bounding box center [172, 149] width 45 height 10
select select "daunting"
click at [150, 144] on select "exciting ambiguous significant daunting" at bounding box center [172, 149] width 45 height 10
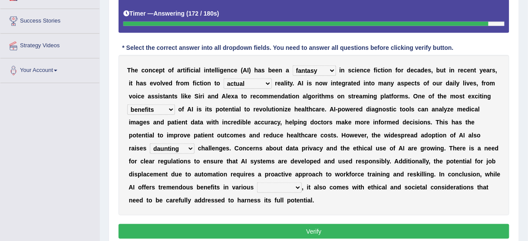
click at [286, 183] on select "fields dips documents places" at bounding box center [279, 188] width 45 height 10
click at [289, 185] on select "fields dips documents places" at bounding box center [279, 188] width 45 height 10
select select "fields"
click at [257, 183] on select "fields dips documents places" at bounding box center [279, 188] width 45 height 10
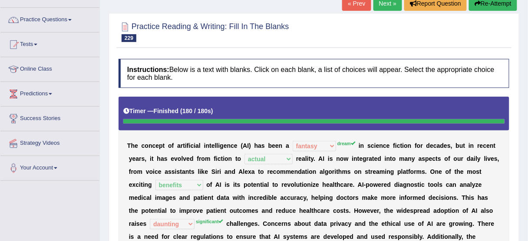
scroll to position [19, 0]
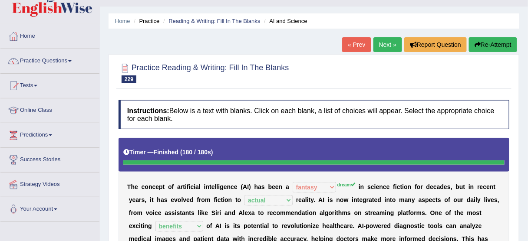
click at [383, 39] on link "Next »" at bounding box center [388, 44] width 29 height 15
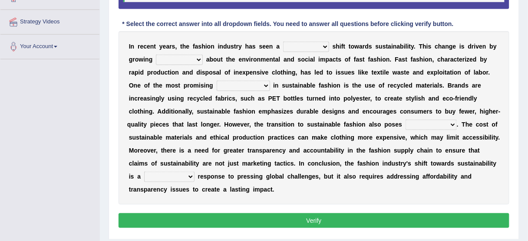
scroll to position [169, 0]
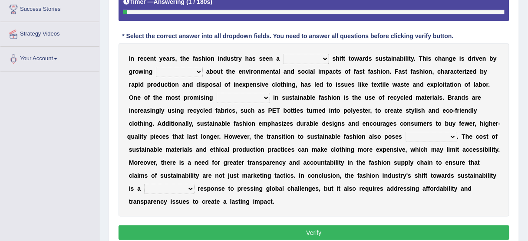
click at [311, 61] on select "immaculate superficial costly dramatic" at bounding box center [306, 59] width 46 height 10
click at [231, 58] on b "s" at bounding box center [232, 58] width 3 height 7
click at [283, 56] on select "immaculate superficial costly dramatic" at bounding box center [306, 59] width 46 height 10
click at [74, 64] on link "Your Account" at bounding box center [49, 58] width 99 height 22
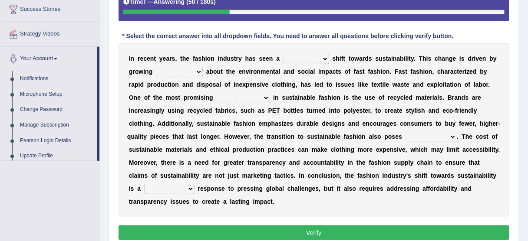
click at [74, 64] on link "Your Account" at bounding box center [48, 58] width 97 height 22
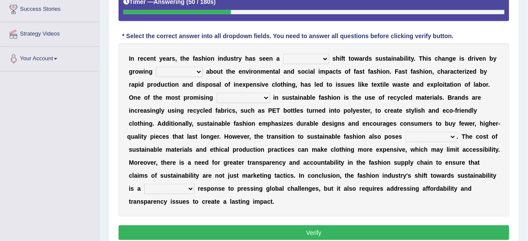
click at [74, 64] on link "Your Account" at bounding box center [49, 58] width 99 height 22
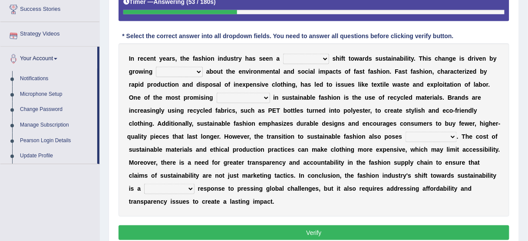
click at [298, 55] on select "immaculate superficial costly dramatic" at bounding box center [306, 59] width 46 height 10
click at [184, 56] on b "h" at bounding box center [184, 58] width 4 height 7
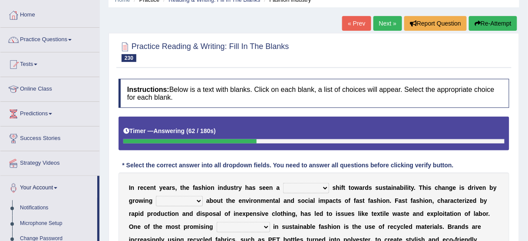
scroll to position [30, 0]
